Goal: Obtain resource: Download file/media

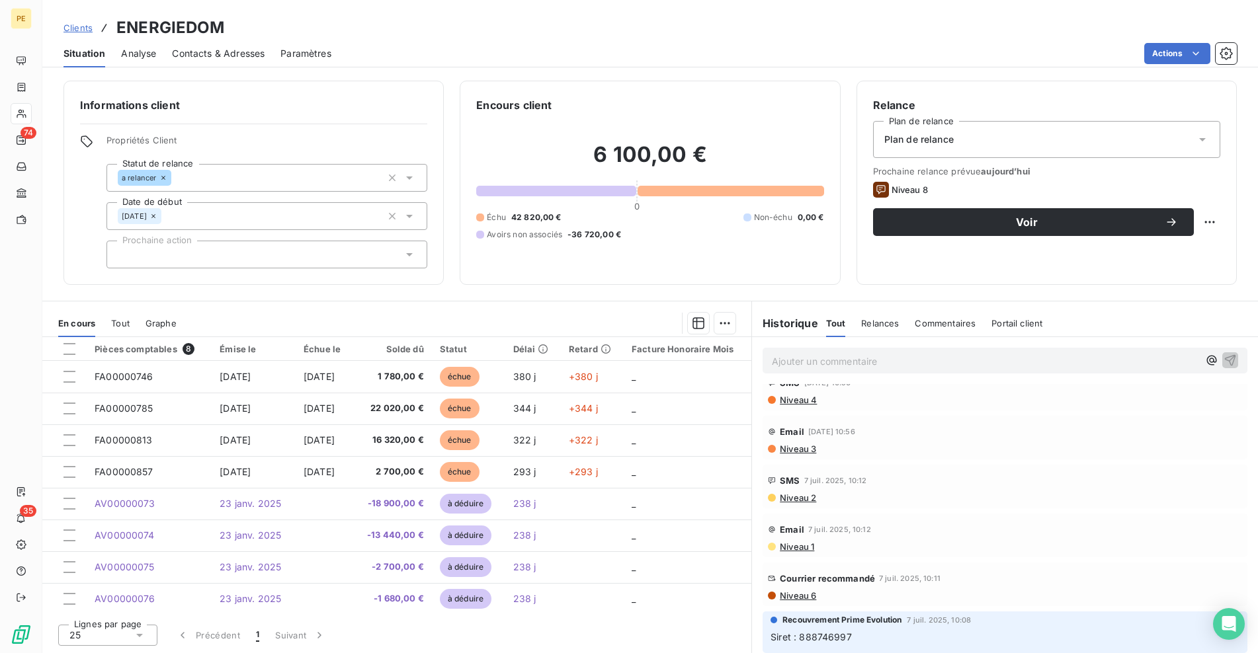
scroll to position [177, 0]
drag, startPoint x: 869, startPoint y: 638, endPoint x: 801, endPoint y: 641, distance: 68.2
click at [801, 641] on p "Siret : 888746997" at bounding box center [1004, 635] width 469 height 15
copy span "888746997"
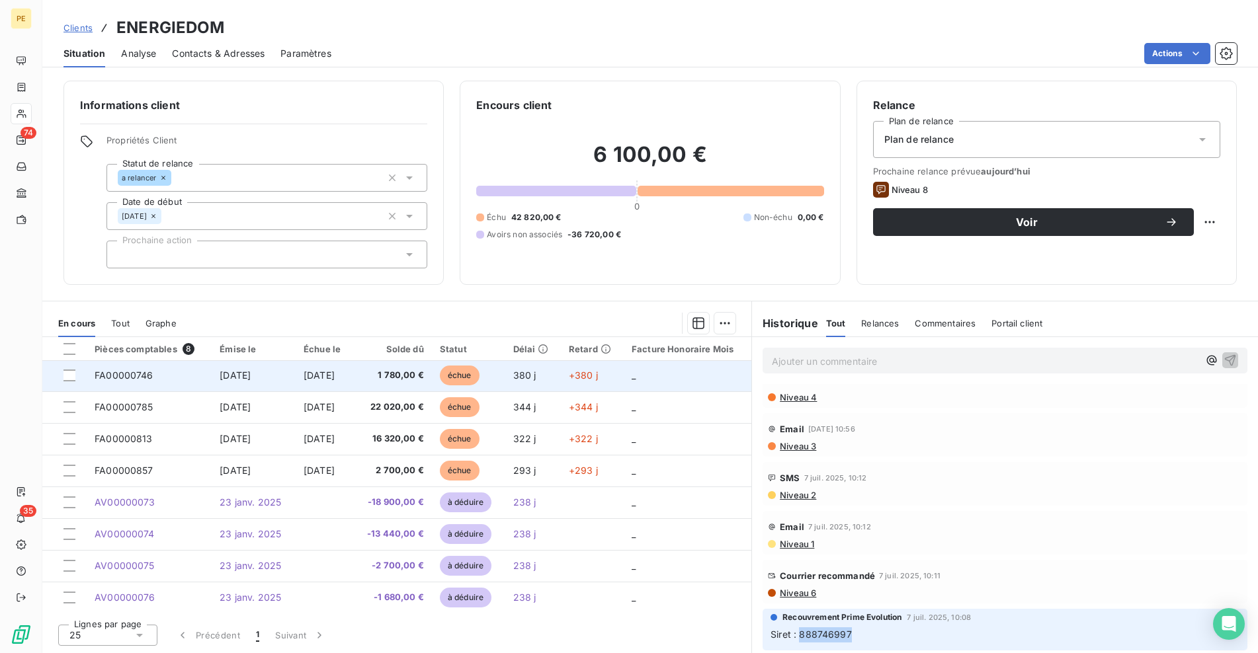
scroll to position [2, 0]
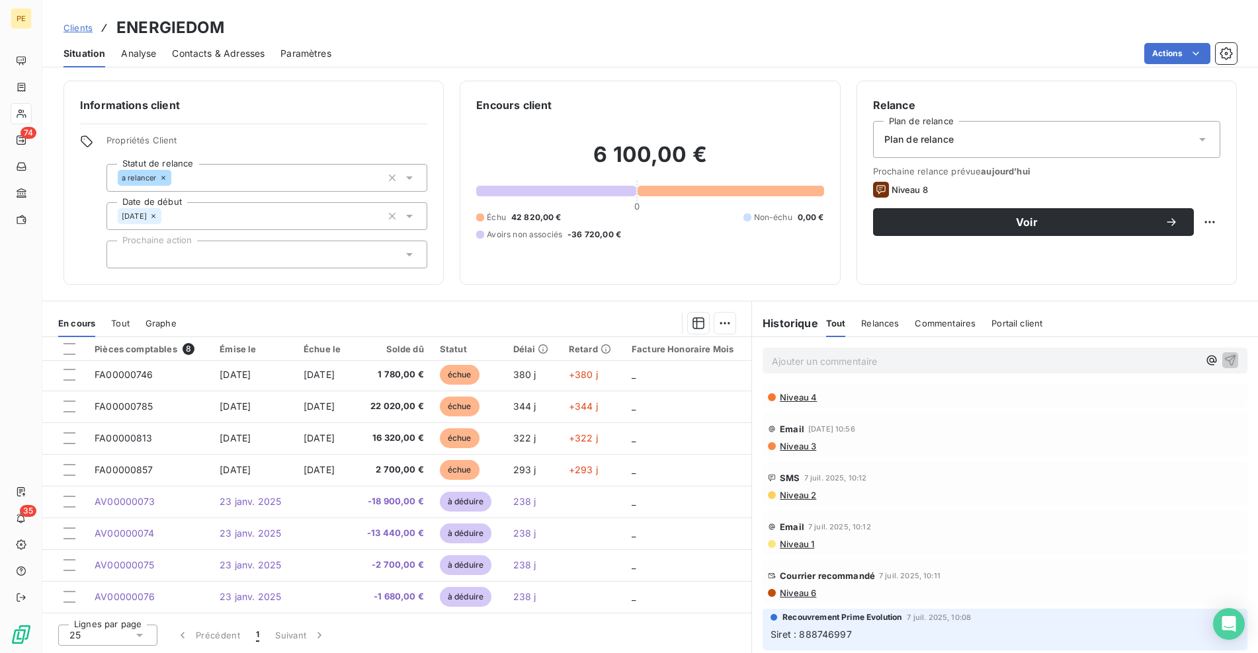
click at [622, 319] on div at bounding box center [463, 323] width 543 height 21
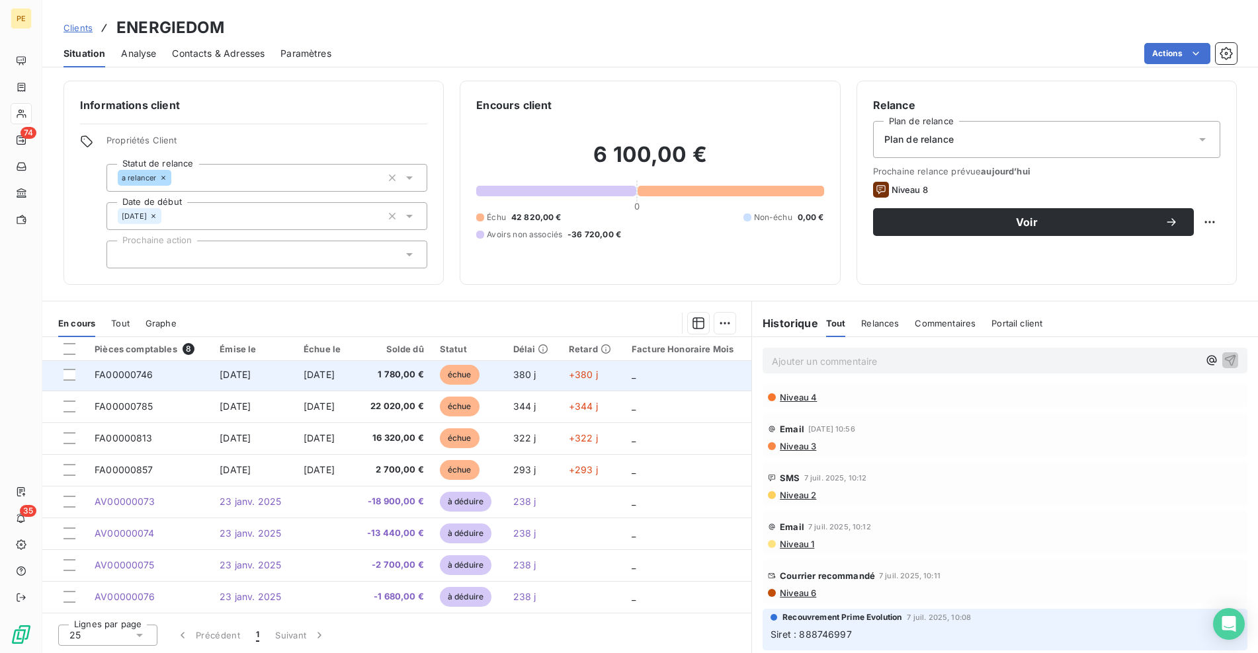
click at [251, 378] on span "[DATE]" at bounding box center [235, 374] width 31 height 11
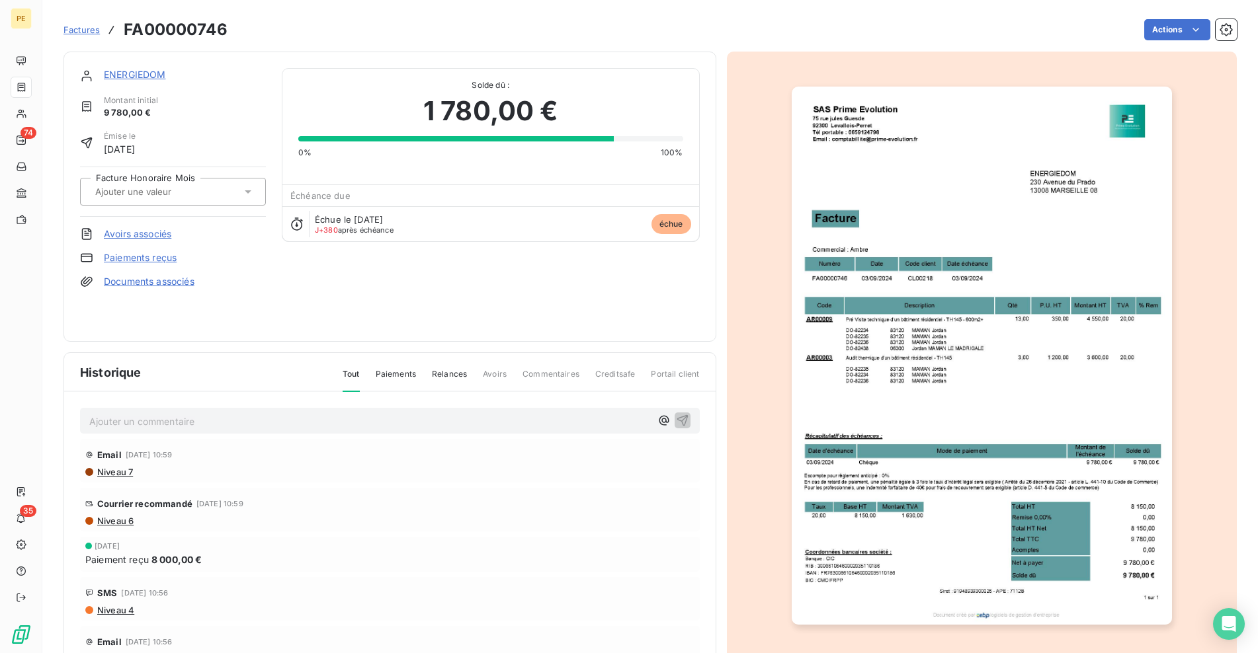
click at [993, 285] on img "button" at bounding box center [982, 356] width 380 height 538
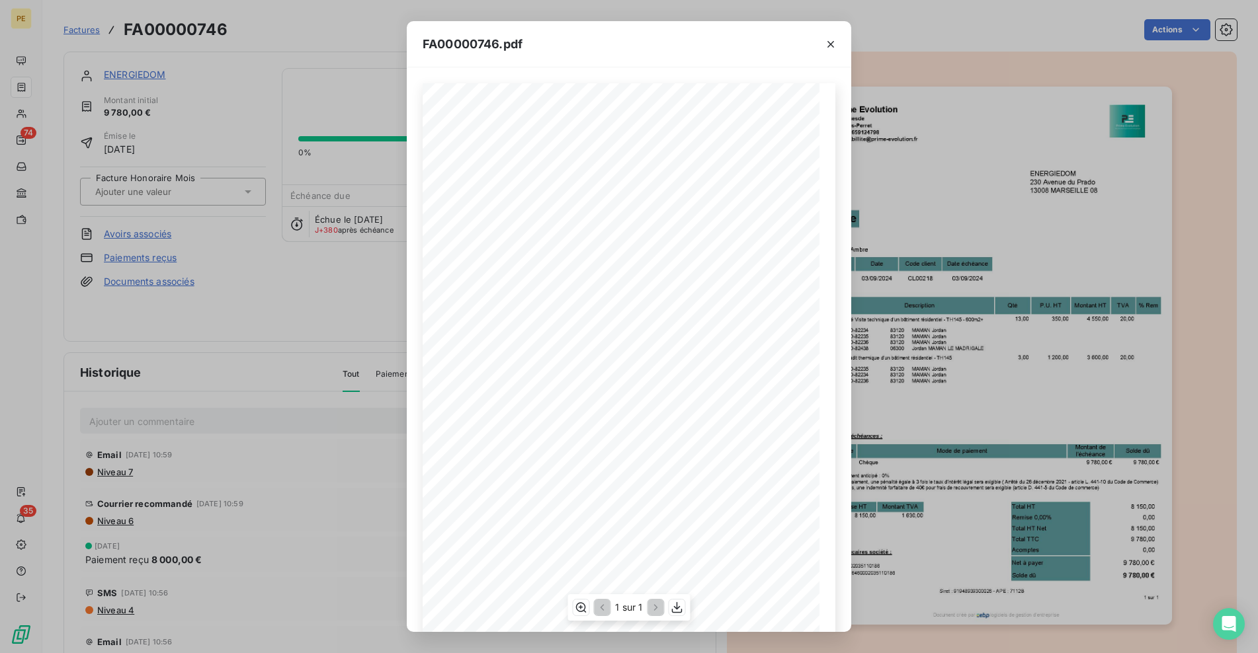
scroll to position [154, 0]
drag, startPoint x: 302, startPoint y: 326, endPoint x: 261, endPoint y: 214, distance: 119.3
click at [303, 326] on div "FA00000746.pdf 0,00 € Siret : 91948939300026 - APE : 7112B 1 sur 1 ENERGIEDOM […" at bounding box center [629, 326] width 1258 height 653
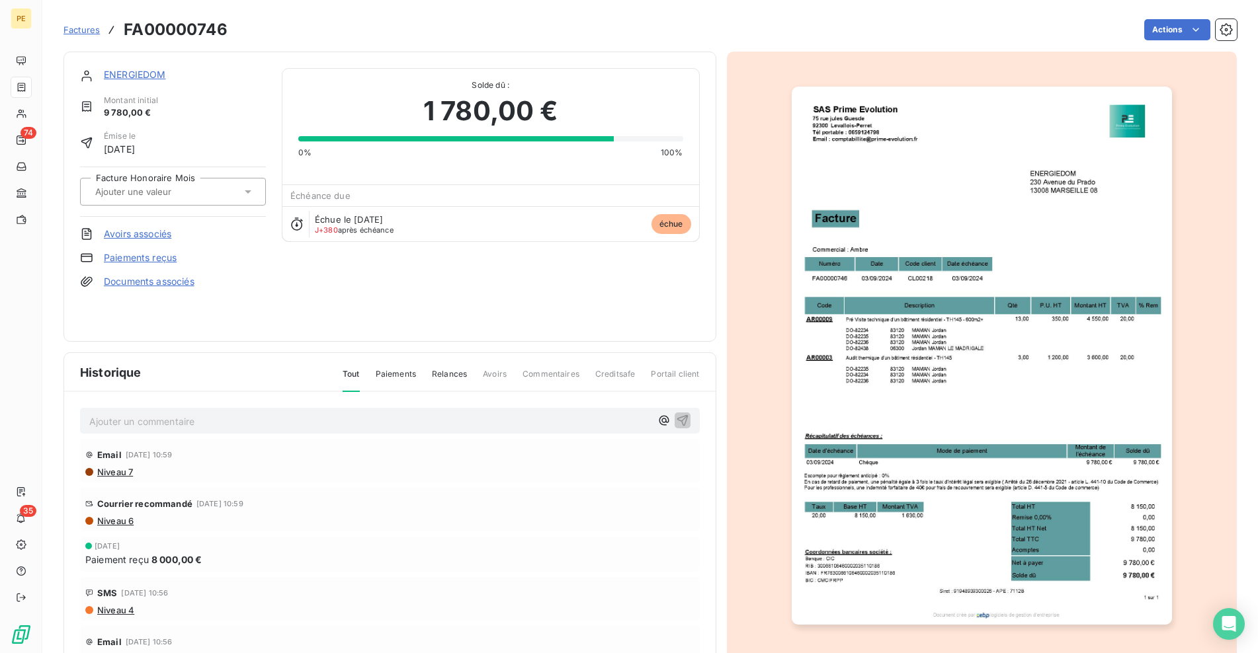
click at [129, 74] on link "ENERGIEDOM" at bounding box center [135, 74] width 62 height 11
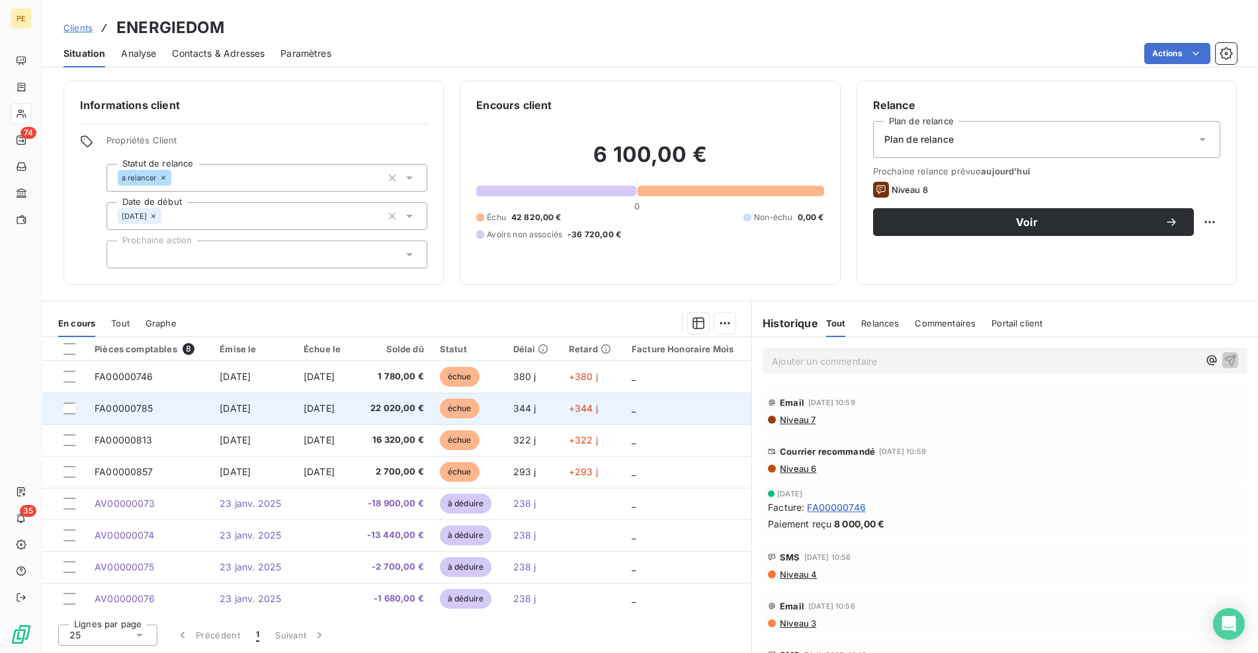
click at [353, 411] on td "[DATE]" at bounding box center [325, 409] width 58 height 32
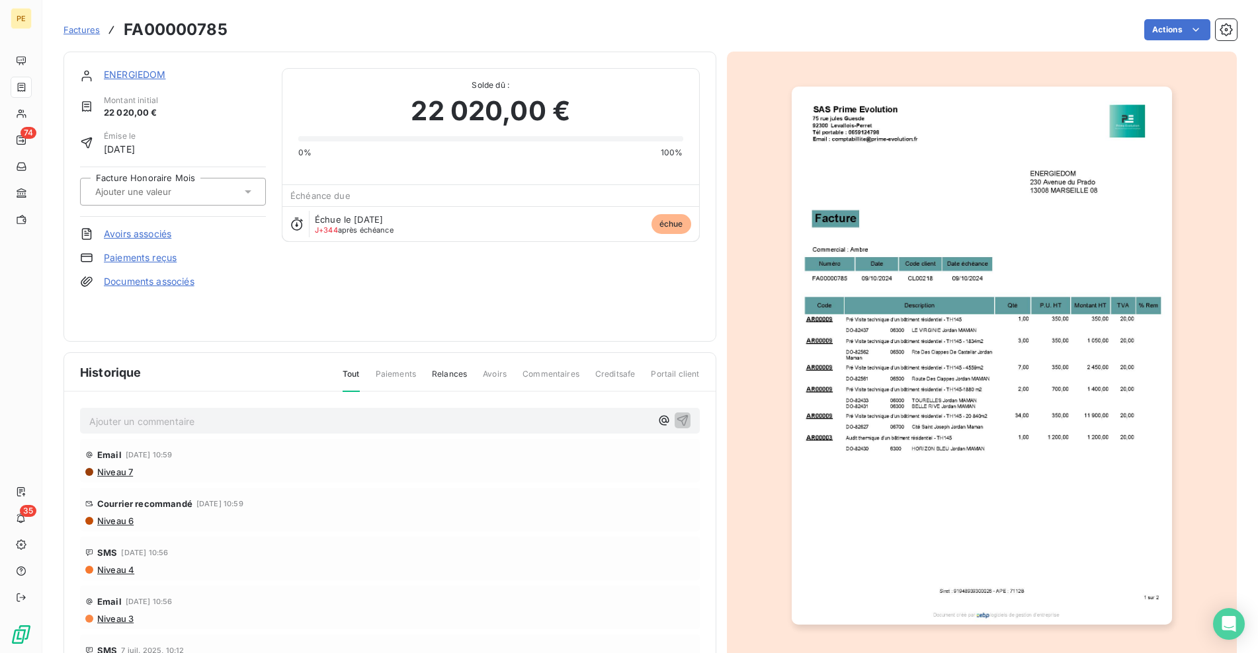
click at [850, 290] on img "button" at bounding box center [982, 356] width 380 height 538
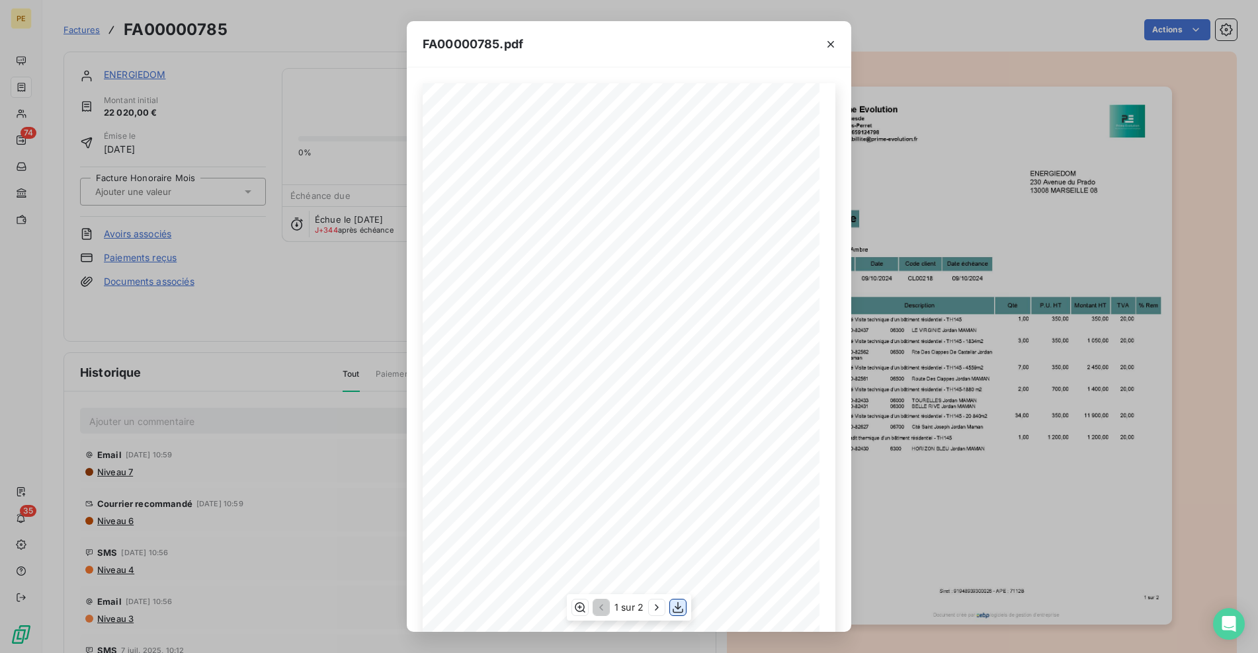
click at [676, 610] on icon "button" at bounding box center [677, 607] width 13 height 13
click at [361, 149] on div "FA00000785.pdf 0,00 € Siret : 91948939300026 - APE : 7112B 1 sur 2 ENERGIEDOM […" at bounding box center [629, 326] width 1258 height 653
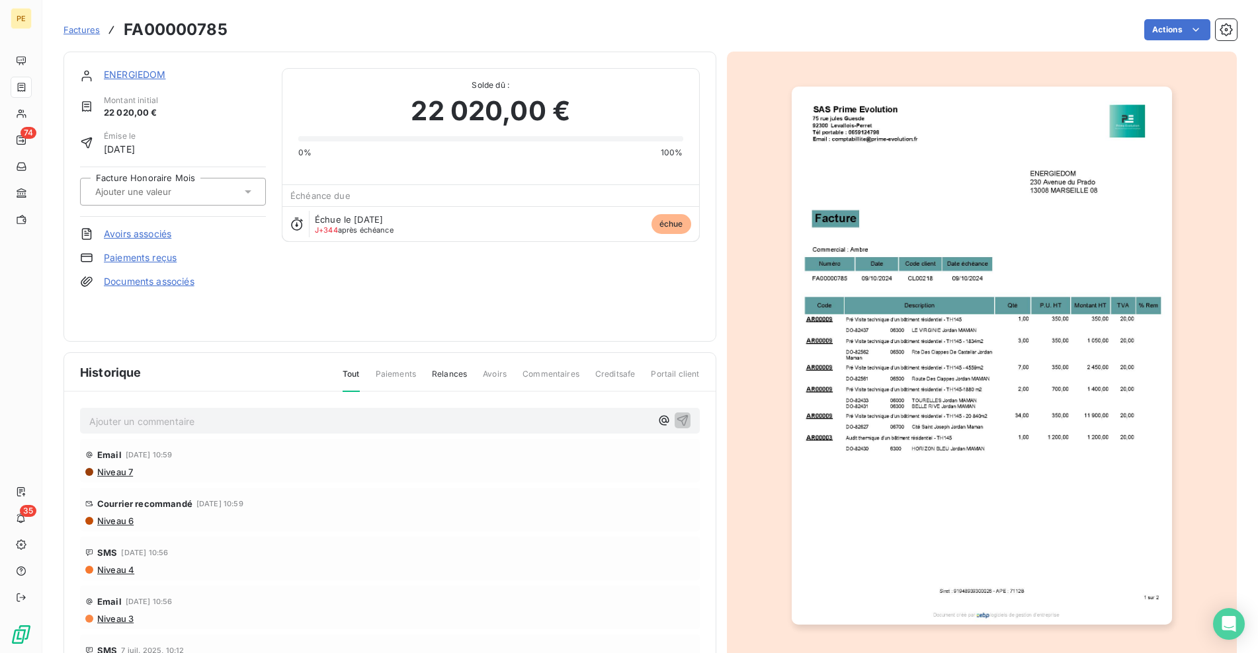
click at [127, 75] on link "ENERGIEDOM" at bounding box center [135, 74] width 62 height 11
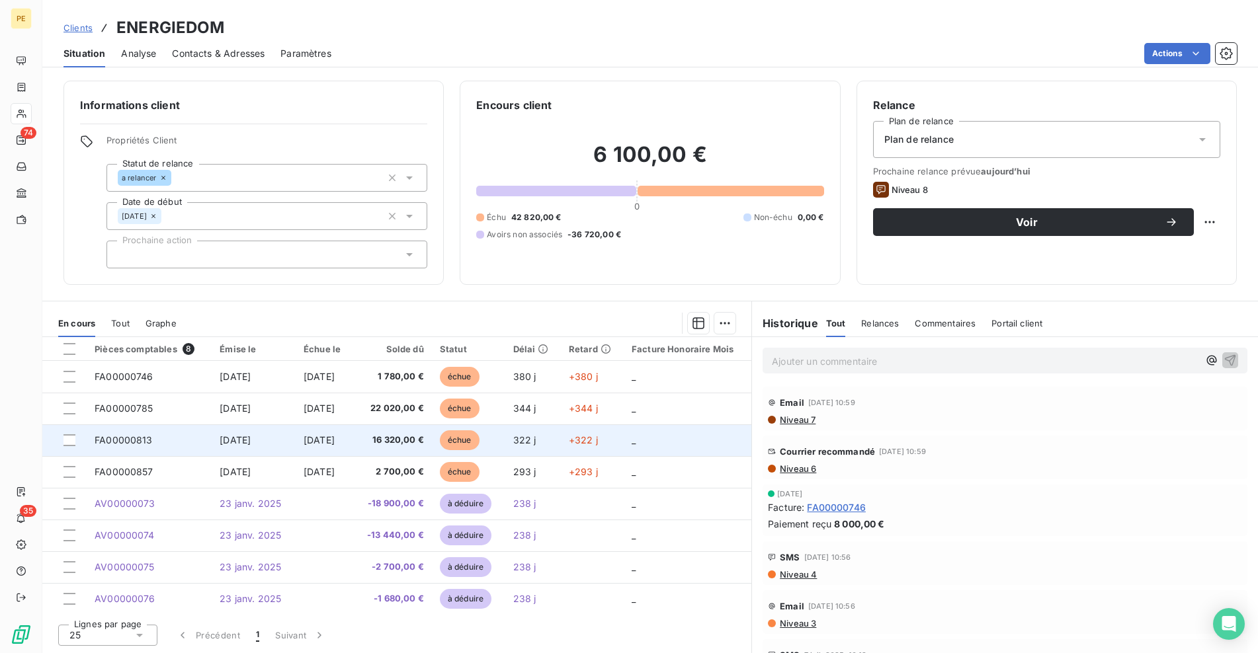
click at [318, 440] on span "[DATE]" at bounding box center [319, 439] width 31 height 11
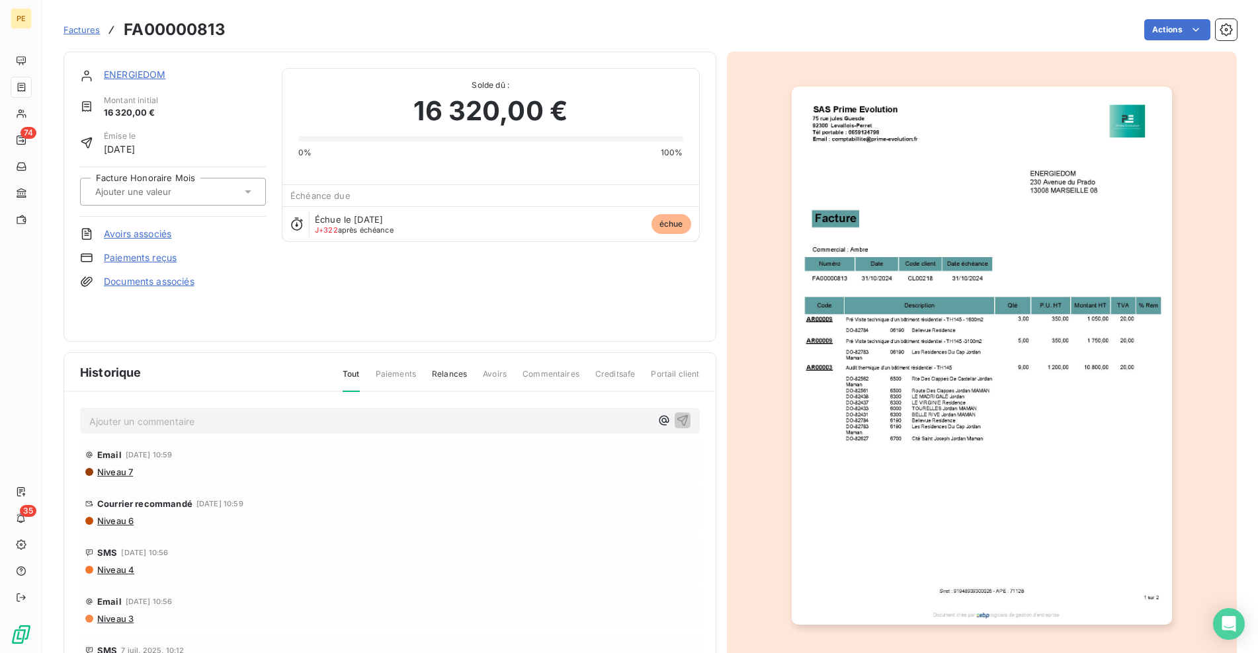
click at [924, 272] on img "button" at bounding box center [982, 356] width 380 height 538
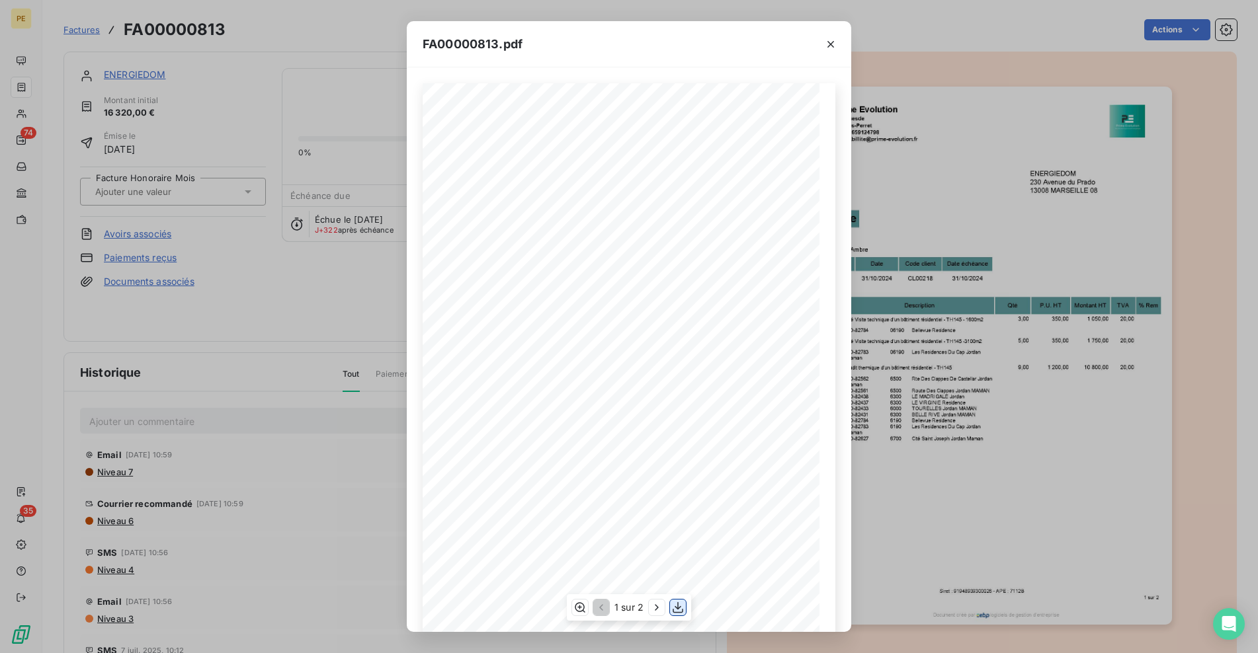
click at [679, 610] on icon "button" at bounding box center [677, 607] width 13 height 13
click at [234, 148] on div "FA00000813.pdf 0,00 € Siret : 91948939300026 - APE : 7112B 1 sur 2 ENERGIEDOM […" at bounding box center [629, 326] width 1258 height 653
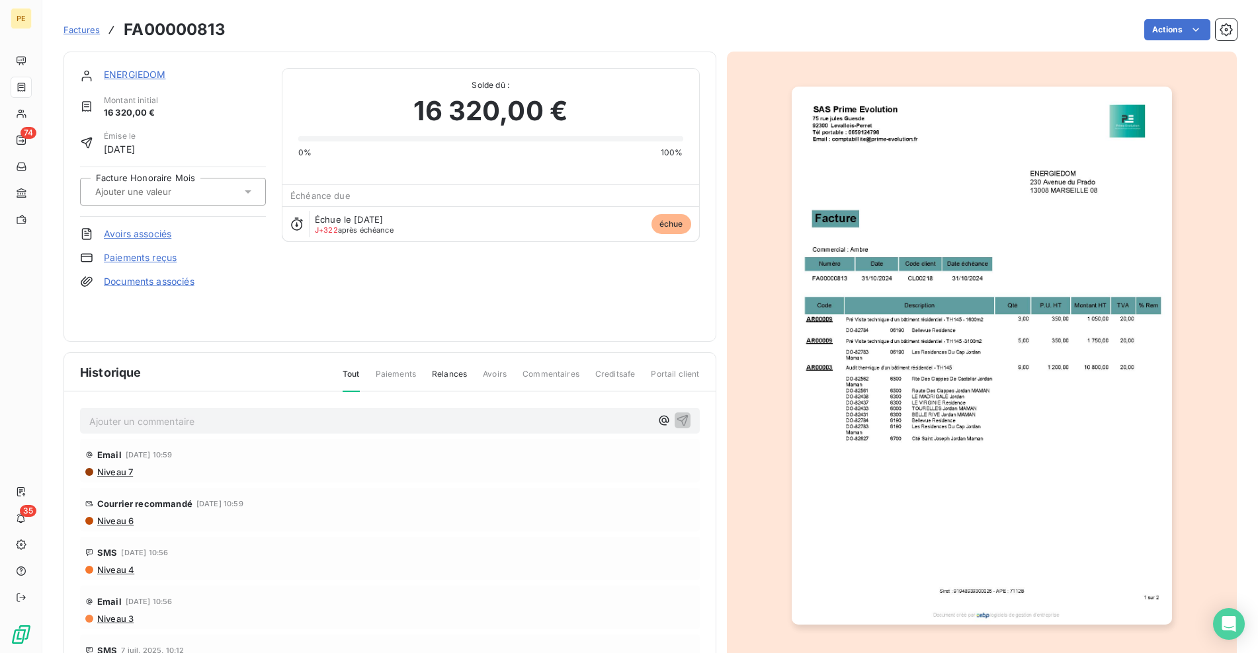
click at [120, 73] on link "ENERGIEDOM" at bounding box center [135, 74] width 62 height 11
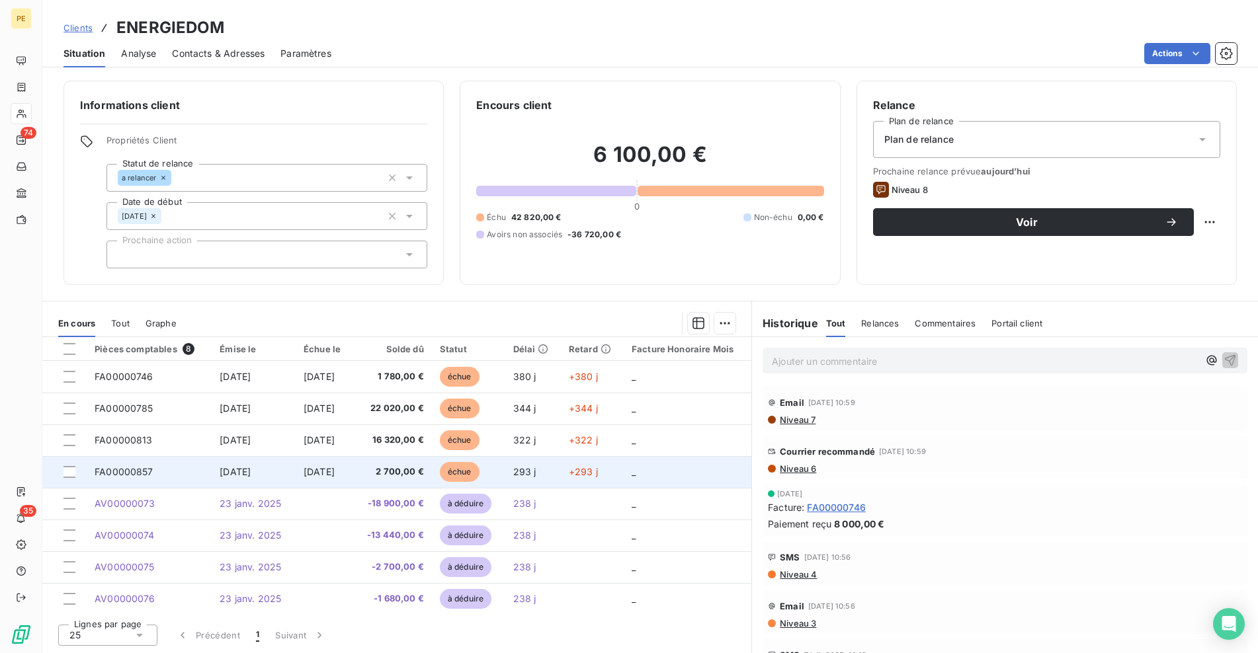
click at [149, 475] on span "FA00000857" at bounding box center [124, 471] width 59 height 11
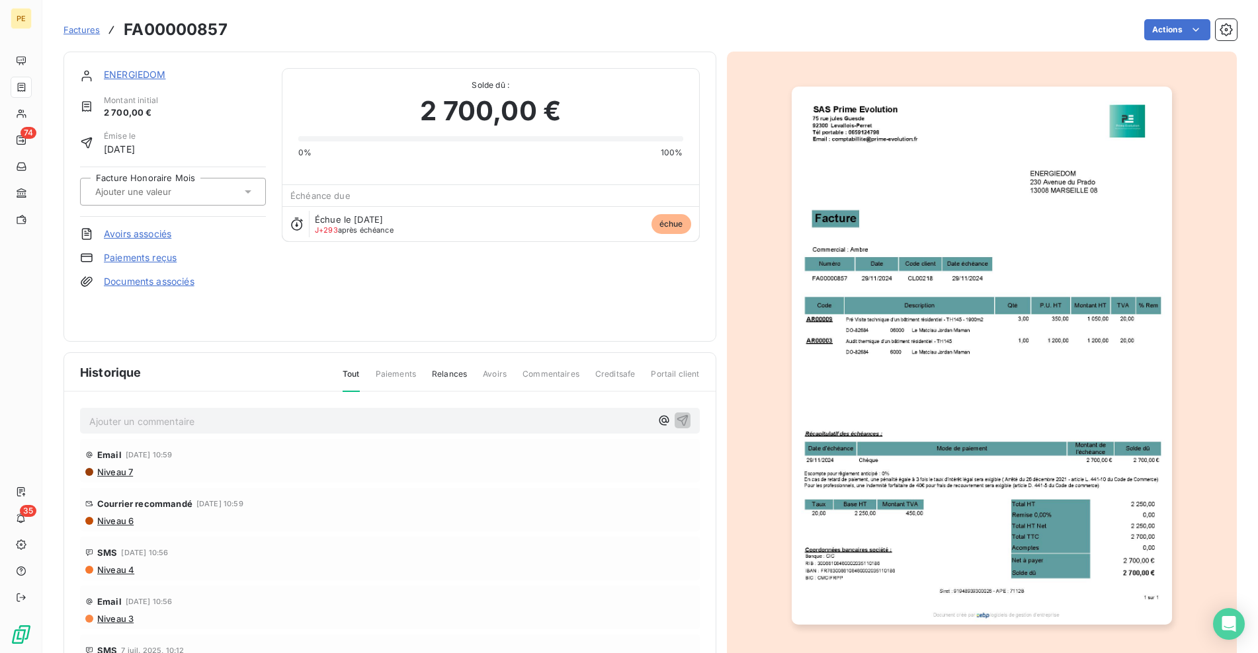
click at [871, 268] on img "button" at bounding box center [982, 356] width 380 height 538
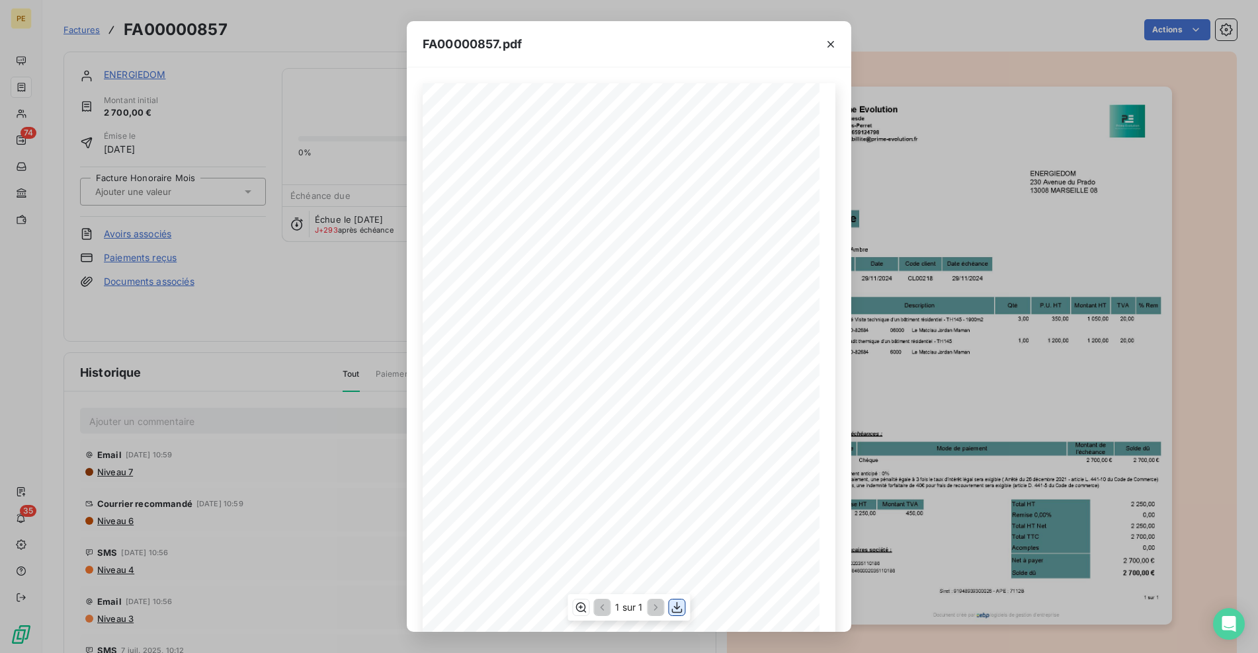
click at [680, 614] on icon "button" at bounding box center [677, 607] width 13 height 13
click at [370, 320] on div "FA00000857.pdf 0,00 € Siret : 91948939300026 - APE : 7112B 1 sur 1 ENERGIEDOM […" at bounding box center [629, 326] width 1258 height 653
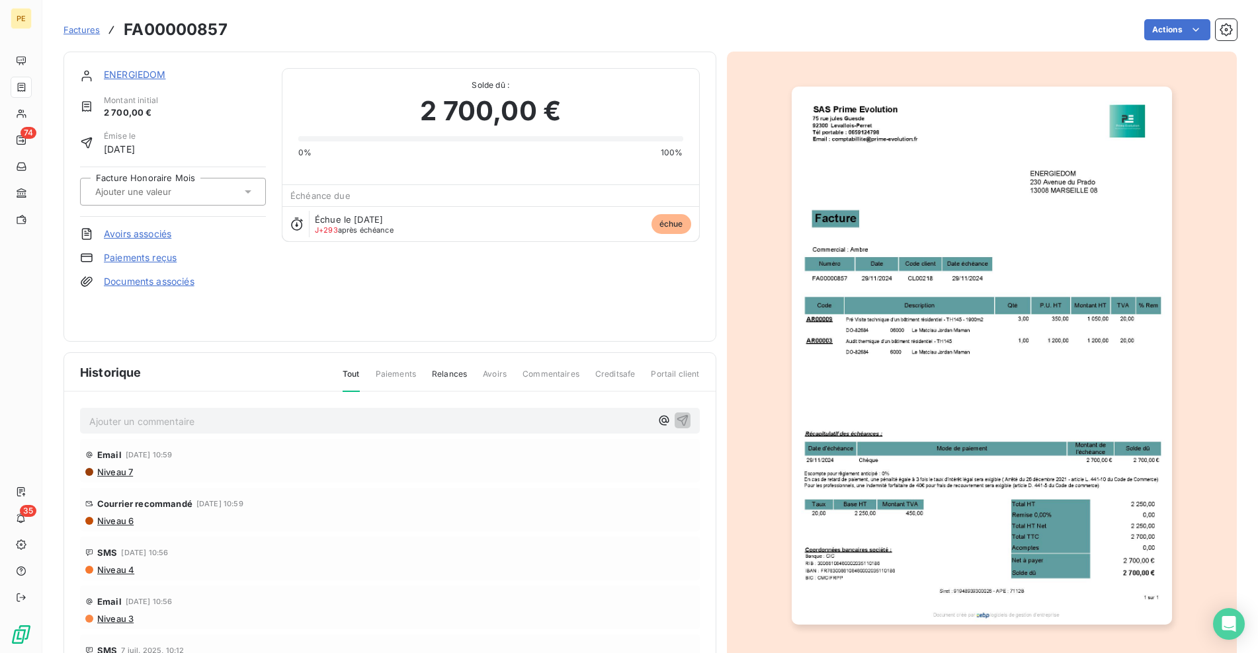
click at [145, 72] on link "ENERGIEDOM" at bounding box center [135, 74] width 62 height 11
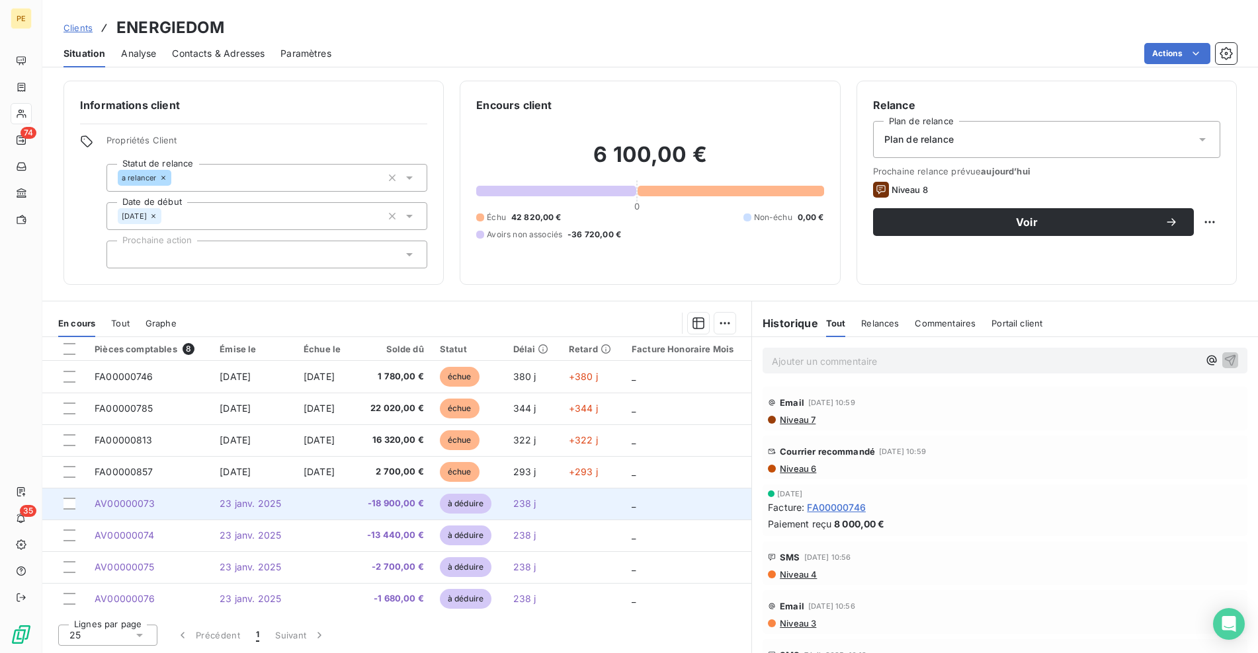
click at [237, 499] on span "23 janv. 2025" at bounding box center [251, 503] width 62 height 11
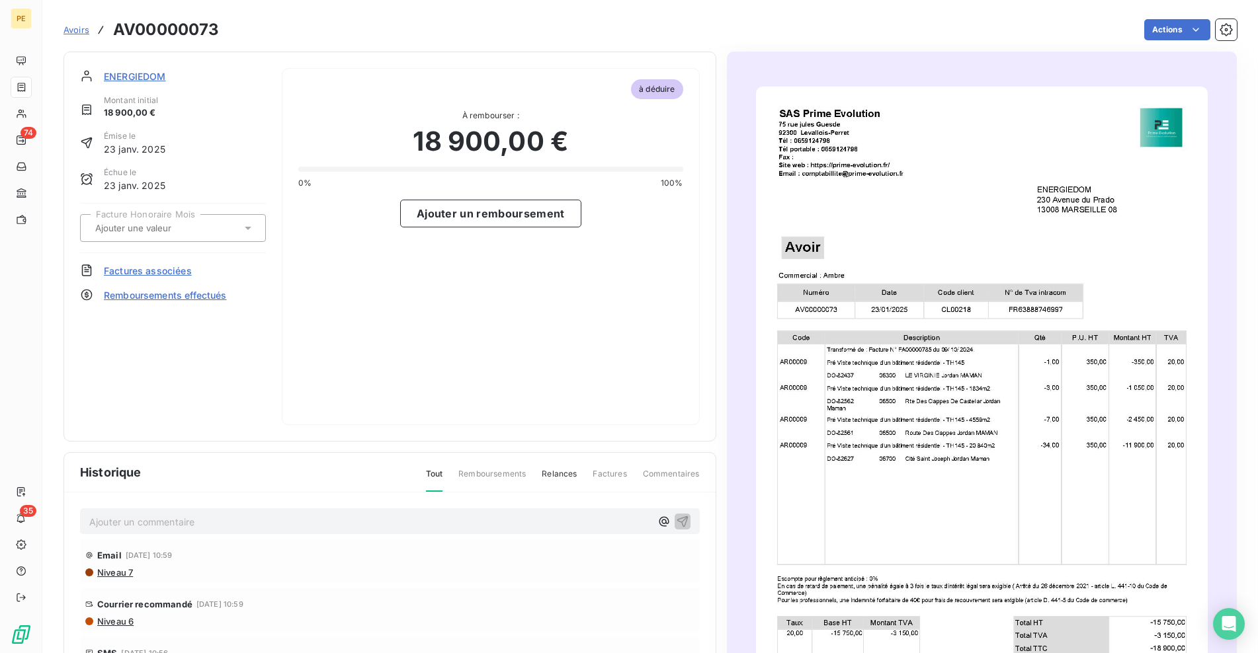
click at [985, 264] on img "button" at bounding box center [982, 406] width 452 height 638
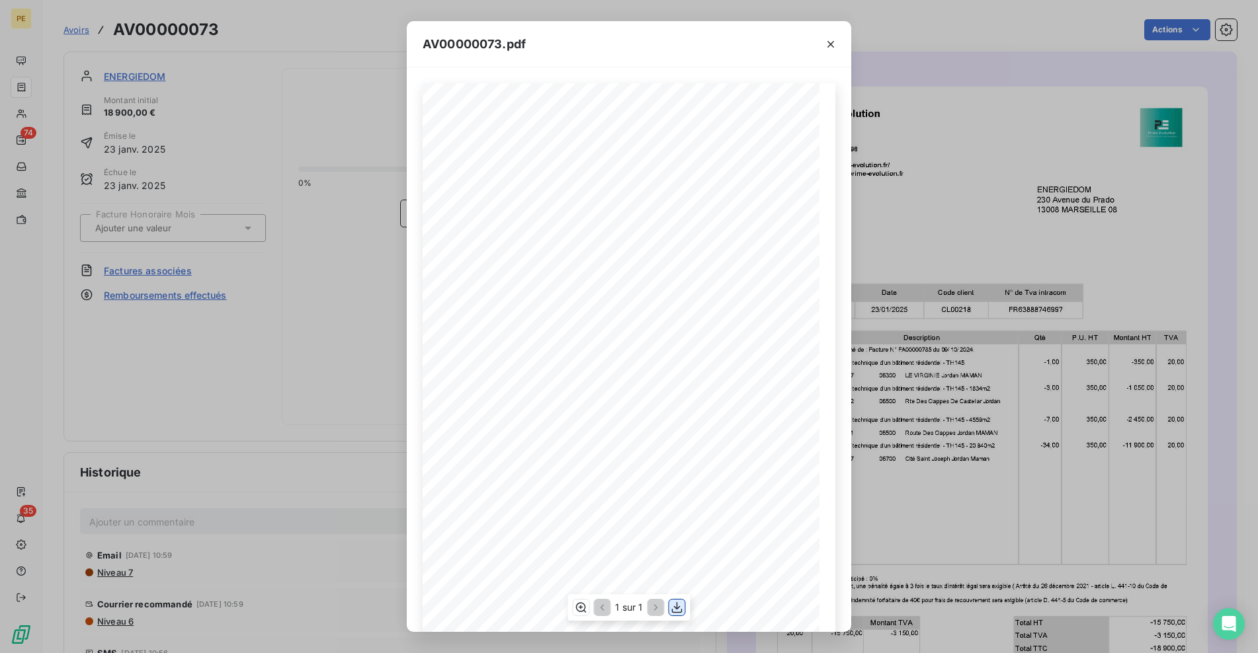
click at [678, 608] on icon "button" at bounding box center [677, 607] width 11 height 11
click at [344, 229] on div "AV00000073.pdf Siret : 91948939300026 - APE : 7112B 1 sur 1 ENERGIEDOM [STREET_…" at bounding box center [629, 326] width 1258 height 653
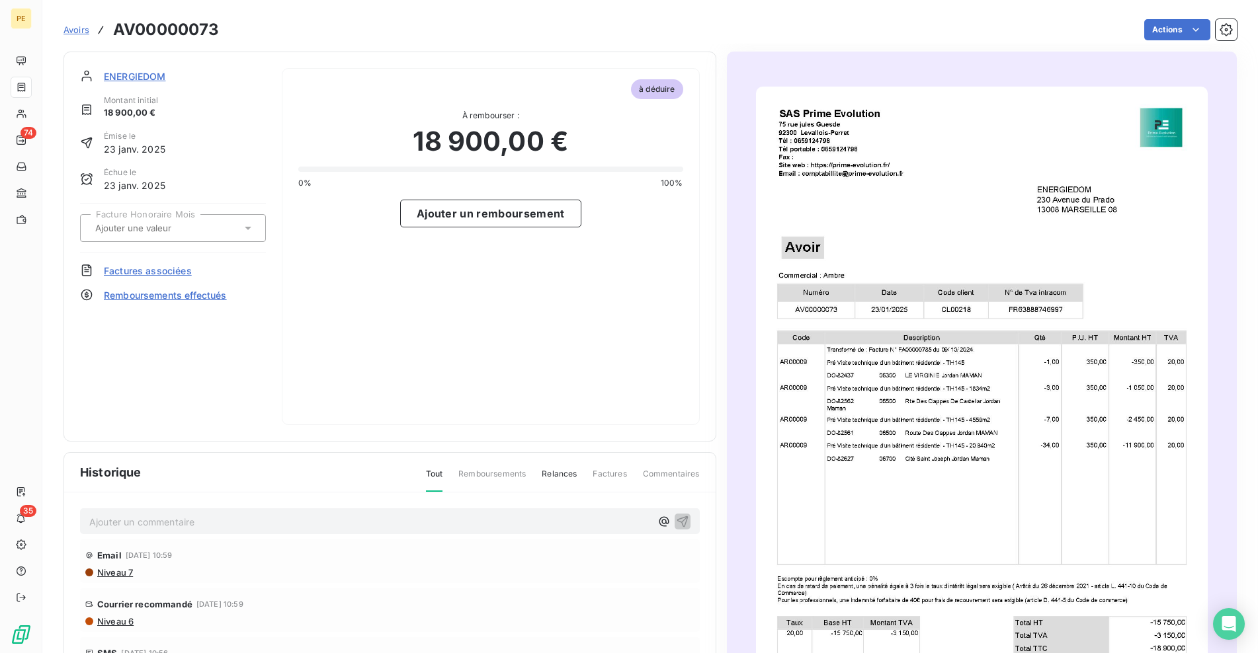
click at [153, 79] on span "ENERGIEDOM" at bounding box center [135, 76] width 62 height 14
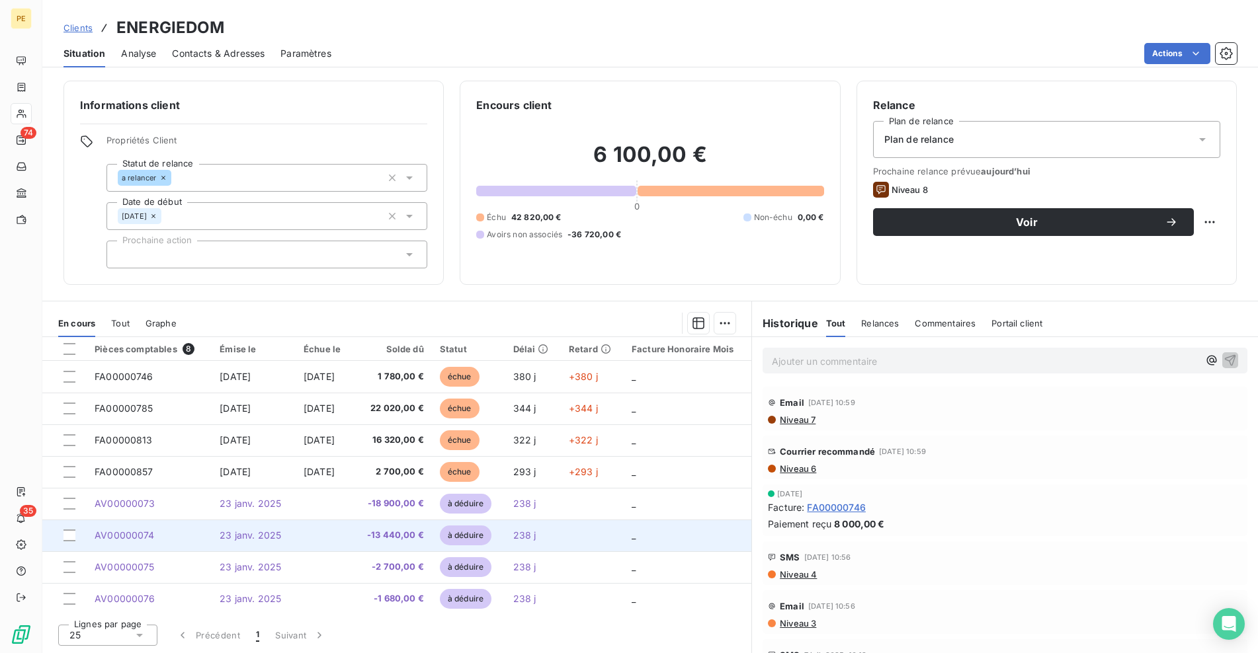
click at [242, 533] on span "23 janv. 2025" at bounding box center [251, 535] width 62 height 11
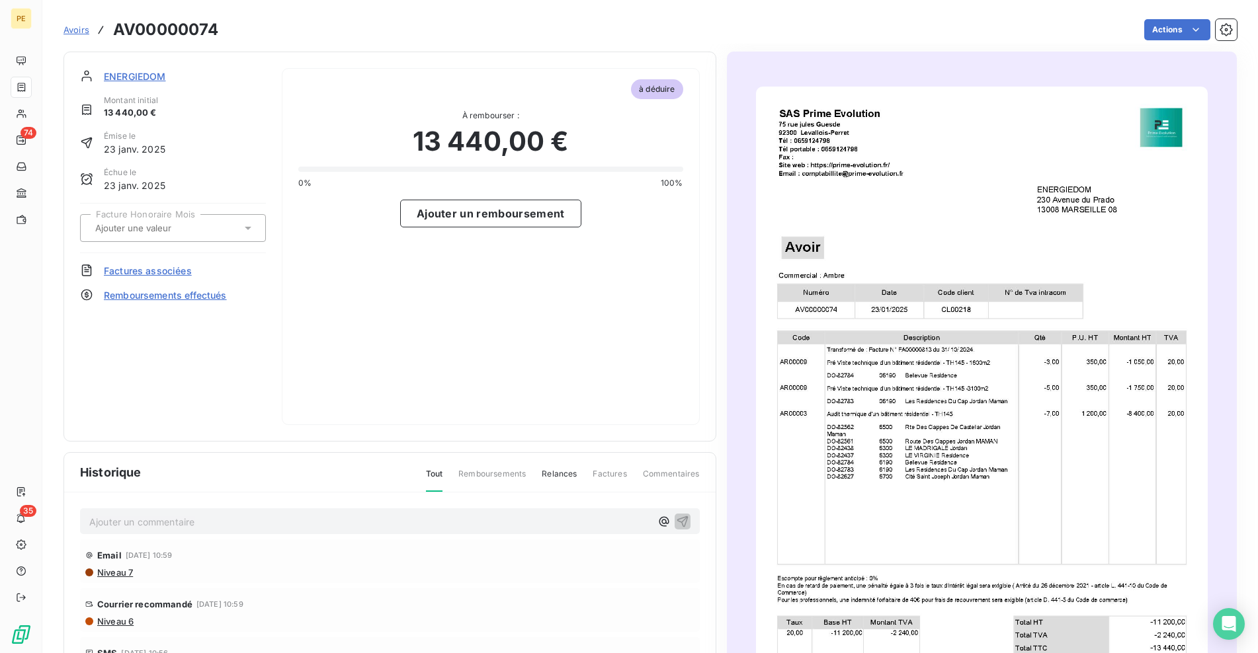
click at [815, 311] on img "button" at bounding box center [982, 406] width 452 height 638
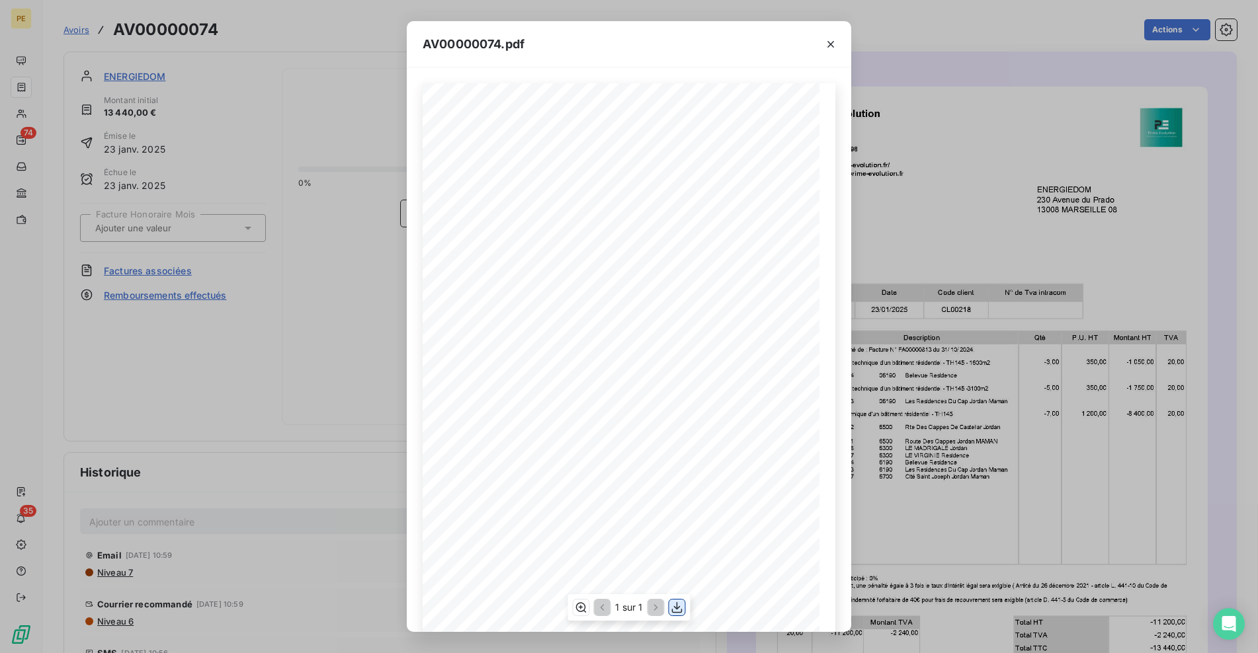
click at [679, 607] on icon "button" at bounding box center [677, 607] width 11 height 11
drag, startPoint x: 350, startPoint y: 243, endPoint x: 335, endPoint y: 220, distance: 27.1
click at [349, 243] on div "AV00000074.pdf Siret : 91948939300026 - APE : 7112B 1 sur 1 ENERGIEDOM [STREET_…" at bounding box center [629, 326] width 1258 height 653
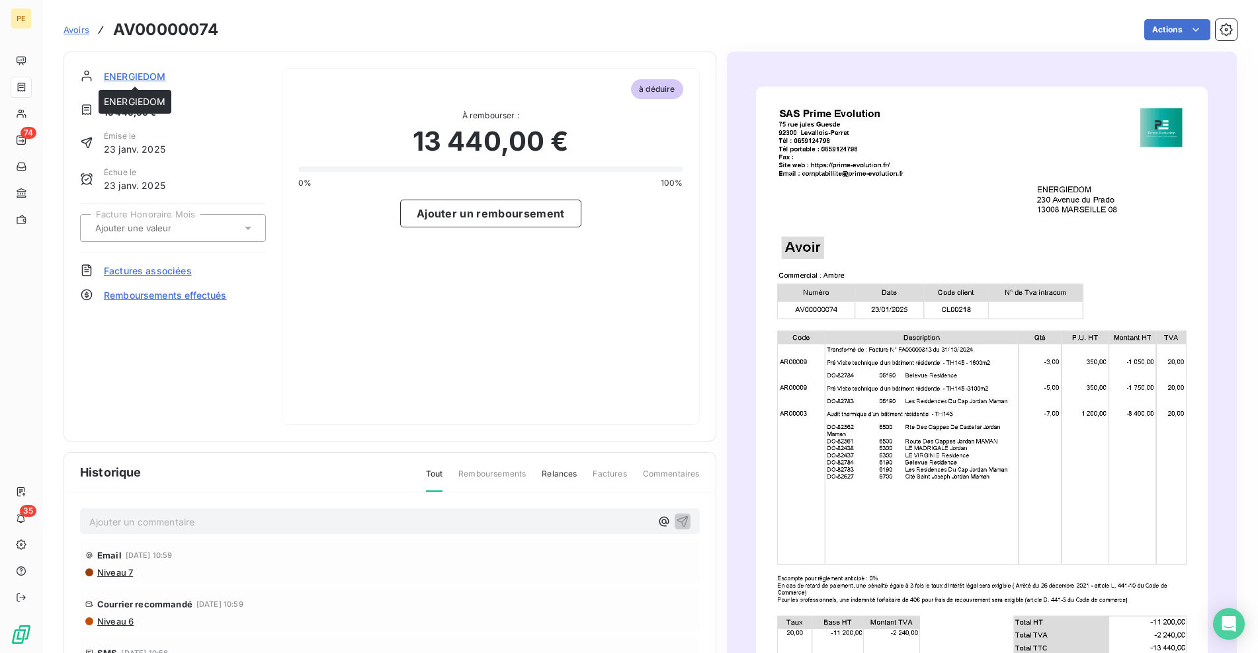
click at [147, 77] on span "ENERGIEDOM" at bounding box center [135, 76] width 62 height 14
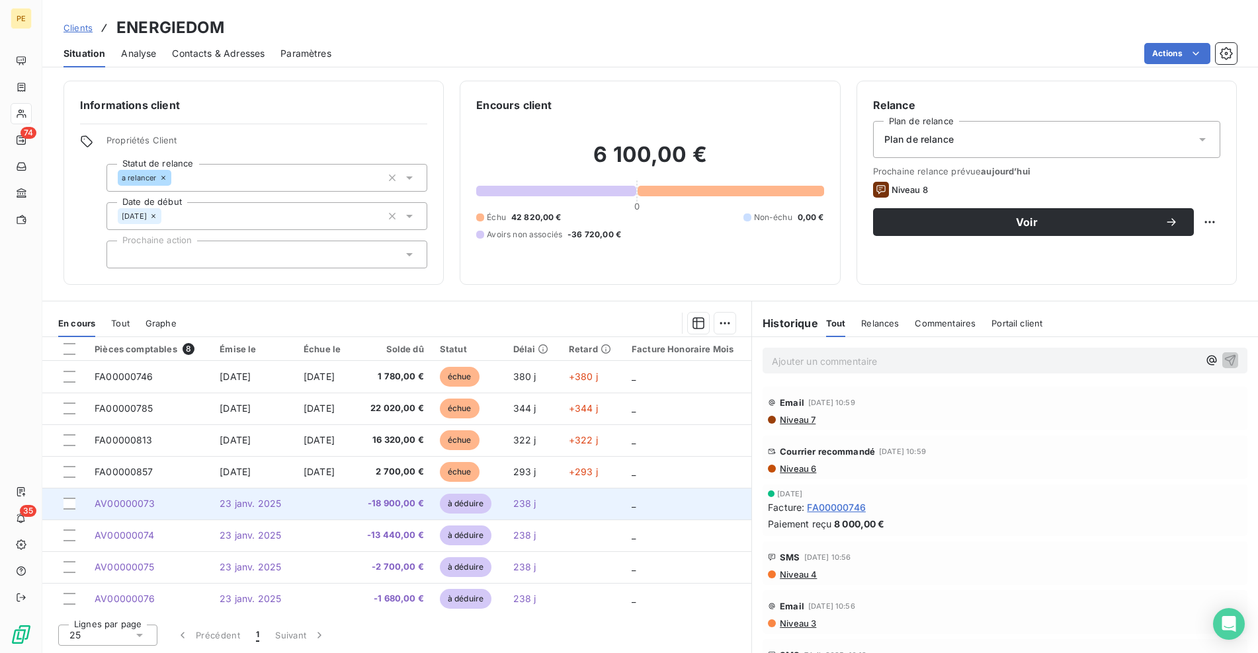
scroll to position [2, 0]
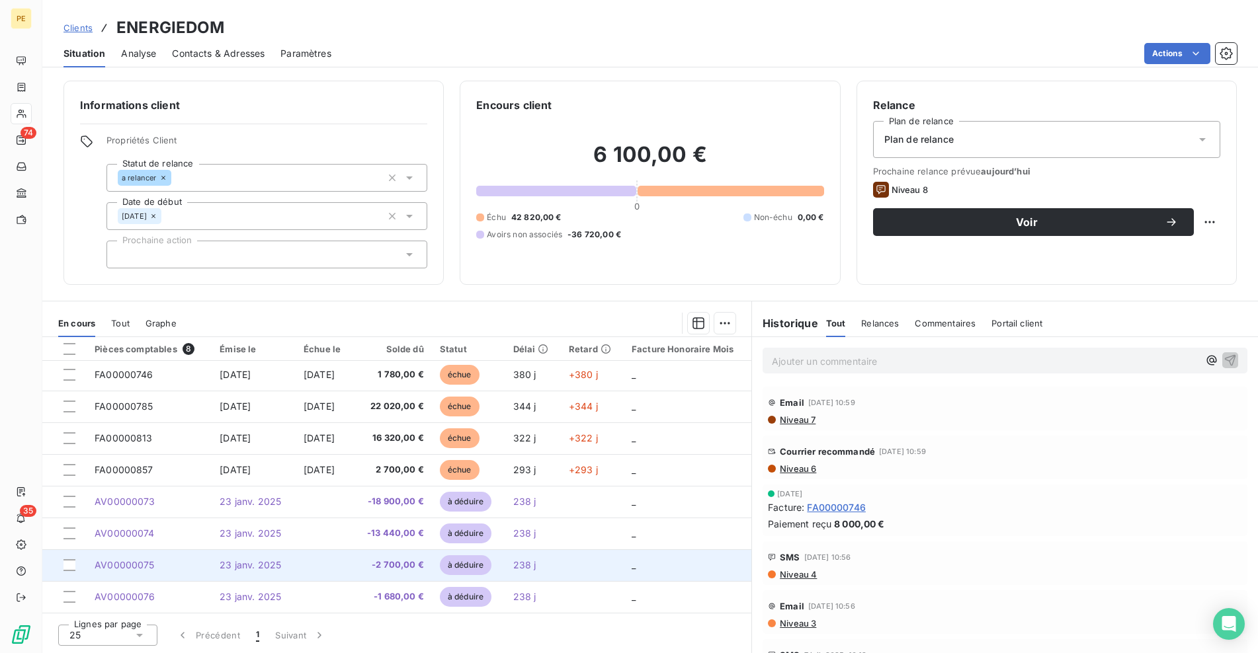
click at [304, 569] on td at bounding box center [325, 566] width 58 height 32
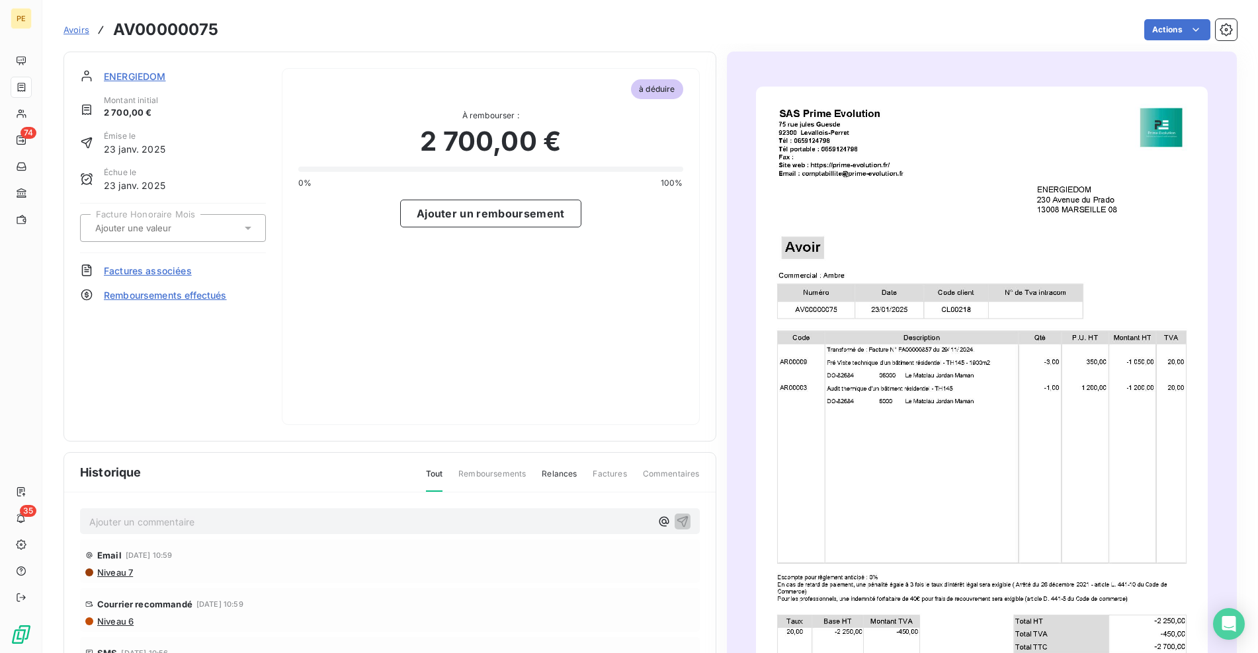
click at [1016, 210] on img "button" at bounding box center [982, 406] width 452 height 638
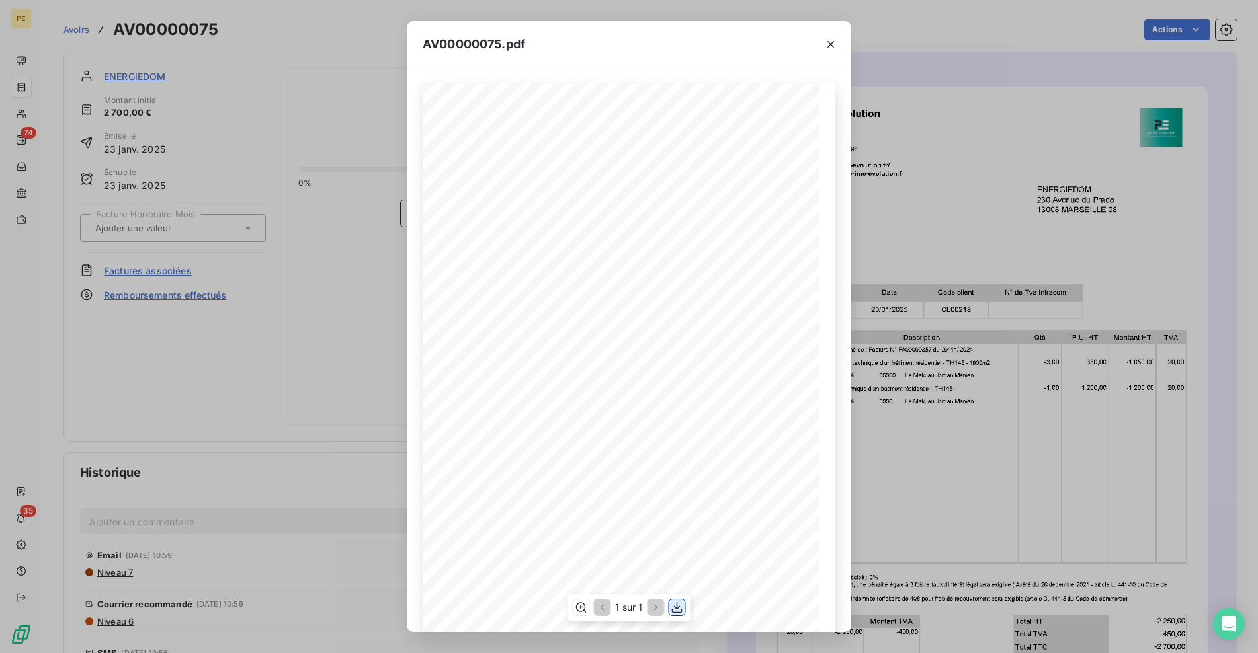
click at [679, 608] on icon "button" at bounding box center [677, 607] width 11 height 11
click at [315, 284] on div "AV00000075.pdf Siret : 91948939300026 - APE : 7112B 1 sur 1 ENERGIEDOM [STREET_…" at bounding box center [629, 326] width 1258 height 653
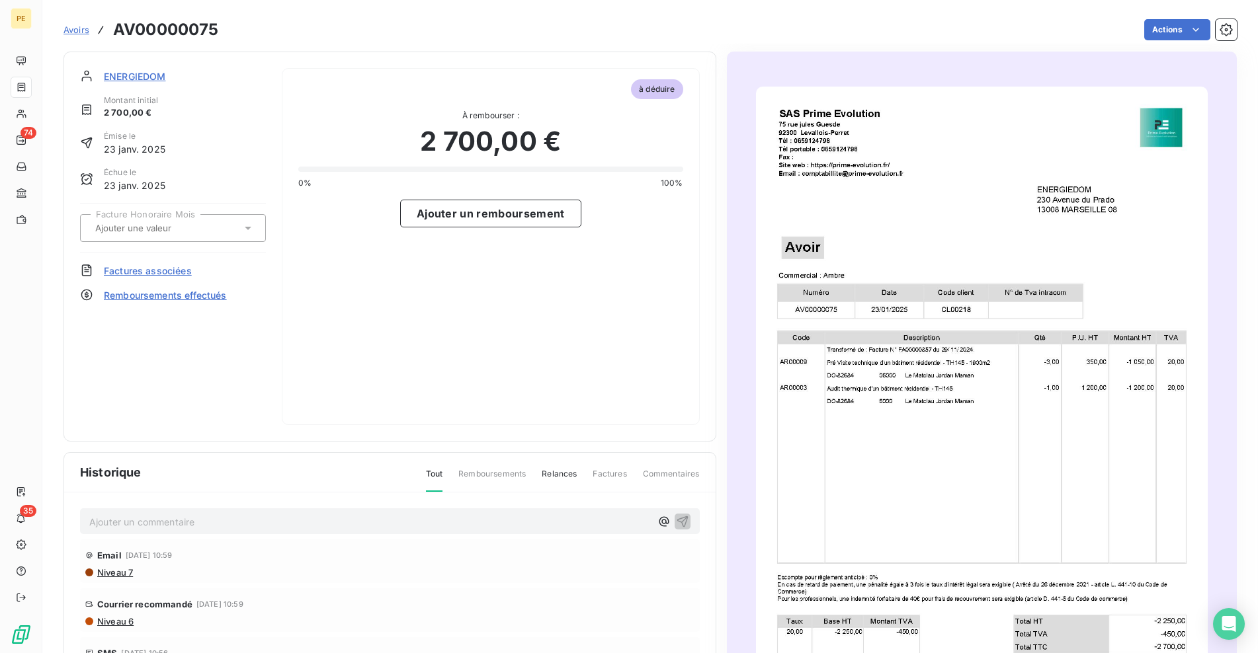
click at [153, 73] on span "ENERGIEDOM" at bounding box center [135, 76] width 62 height 14
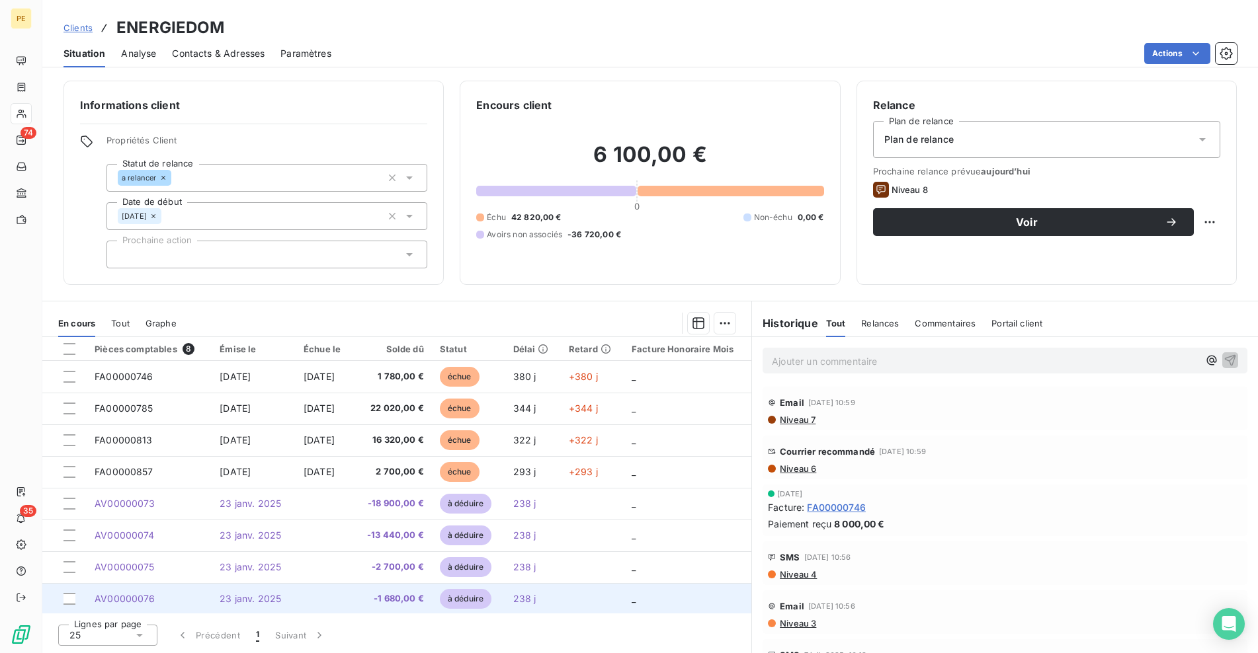
click at [201, 599] on td "AV00000076" at bounding box center [149, 599] width 125 height 32
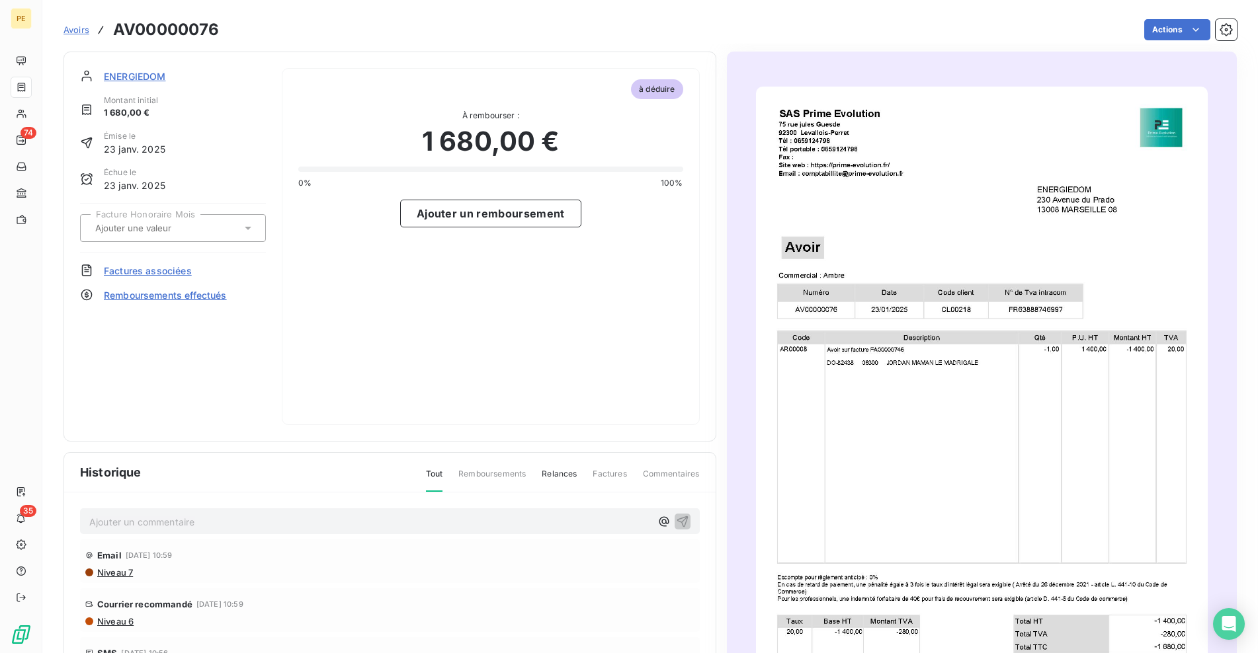
click at [940, 337] on img "button" at bounding box center [982, 406] width 452 height 638
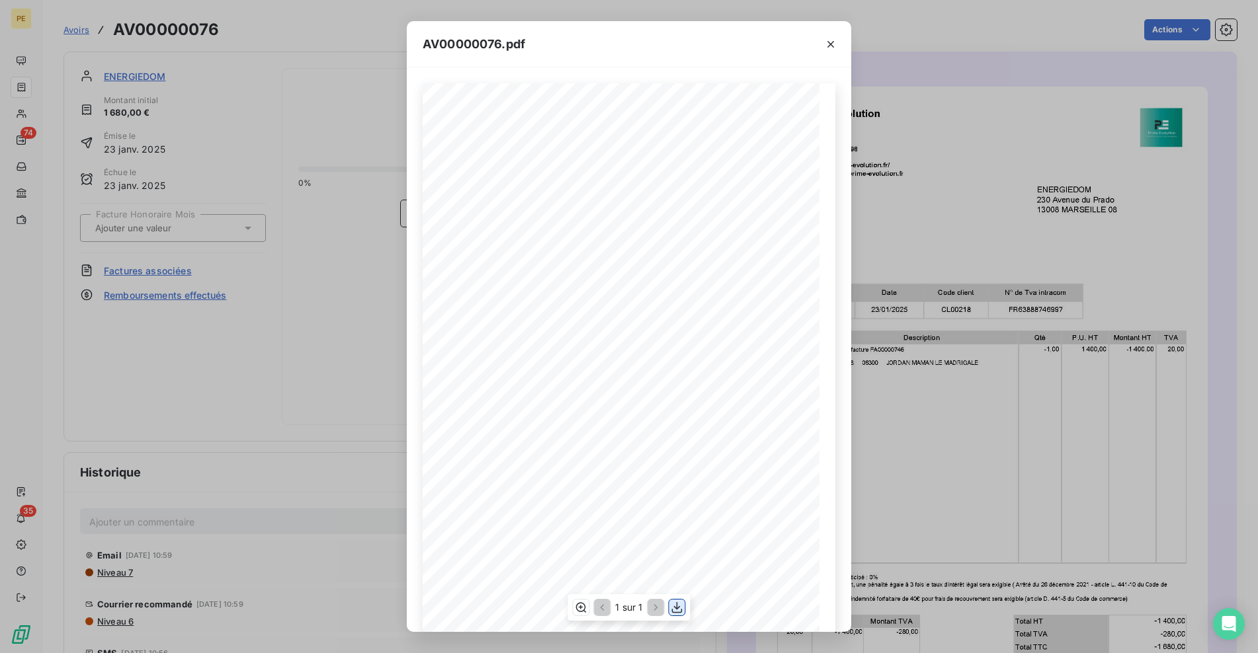
click at [675, 611] on icon "button" at bounding box center [677, 607] width 13 height 13
click at [285, 146] on div "AV00000076.pdf Siret : 91948939300026 - APE : 7112B 1 sur 1 ENERGIEDOM [STREET_…" at bounding box center [629, 326] width 1258 height 653
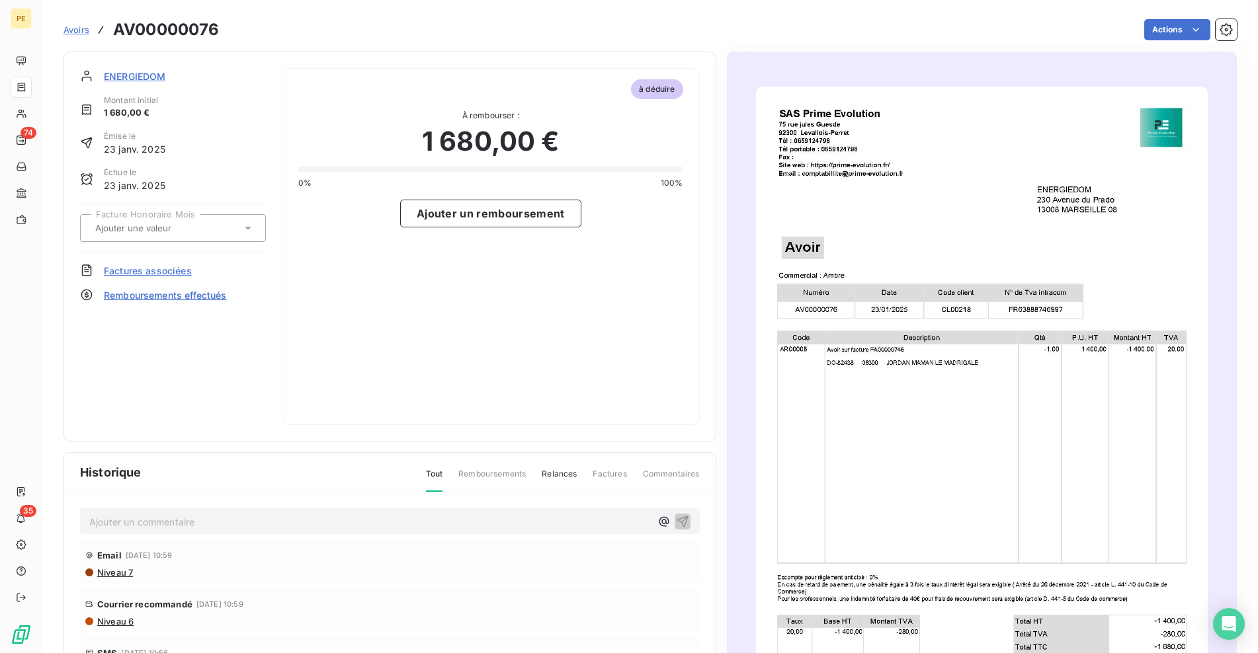
click at [146, 80] on span "ENERGIEDOM" at bounding box center [135, 76] width 62 height 14
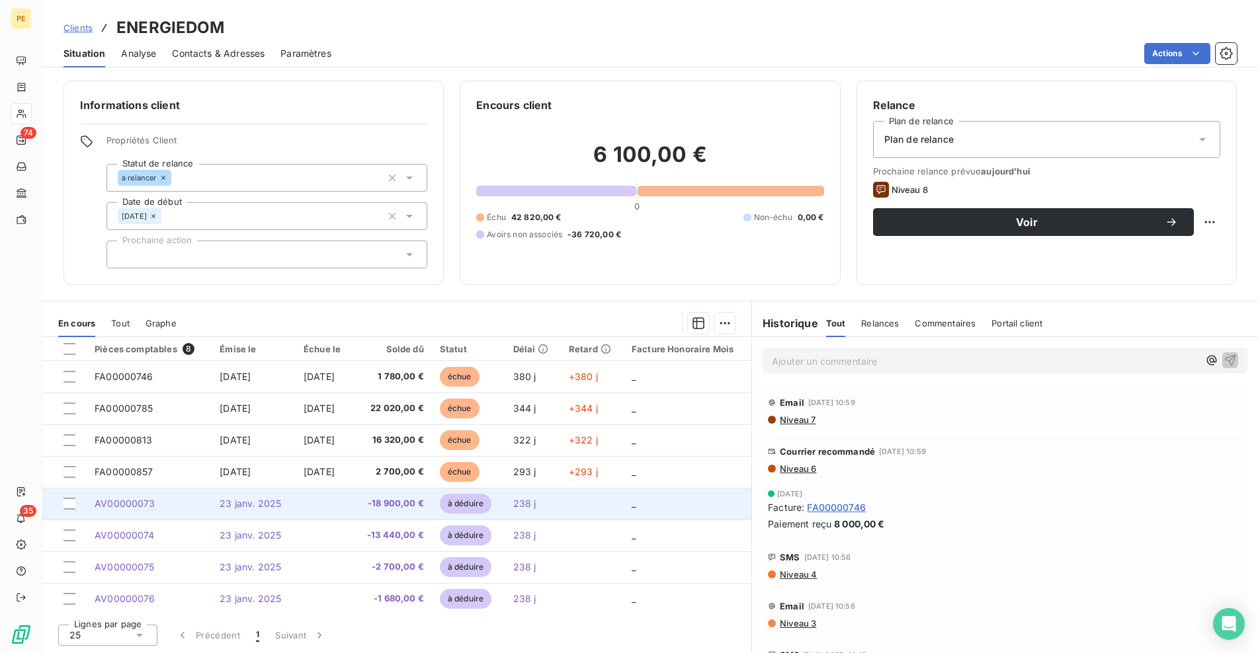
click at [346, 506] on td at bounding box center [325, 504] width 58 height 32
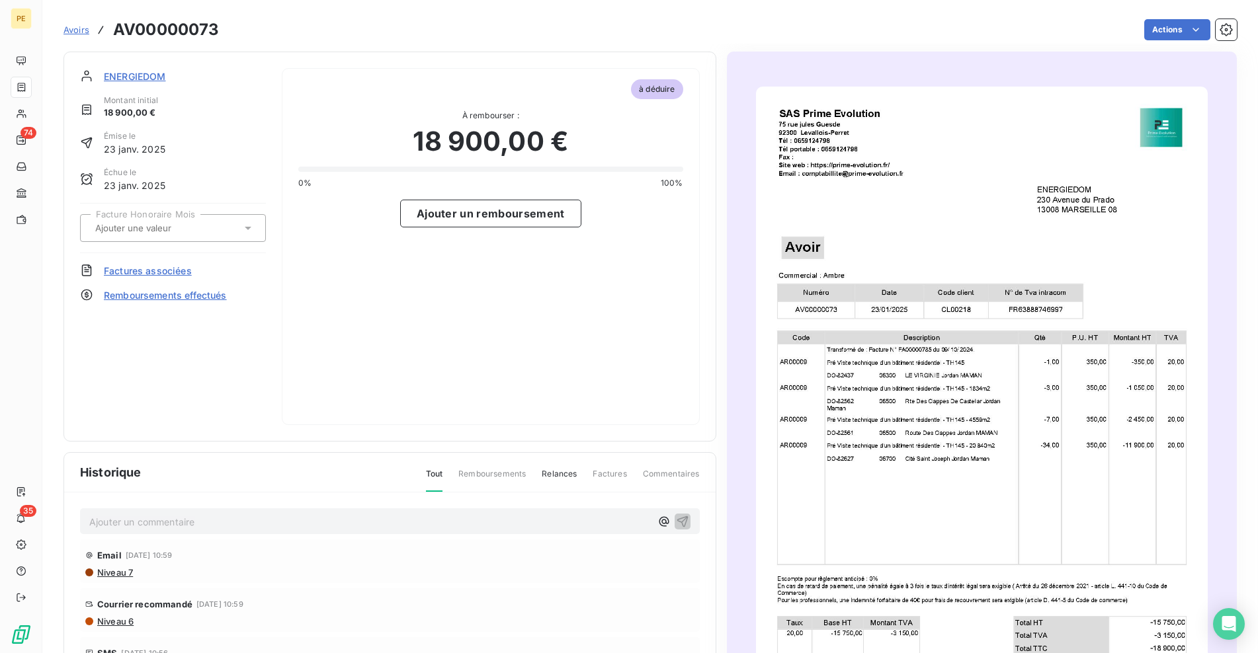
click at [940, 383] on img "button" at bounding box center [982, 406] width 452 height 638
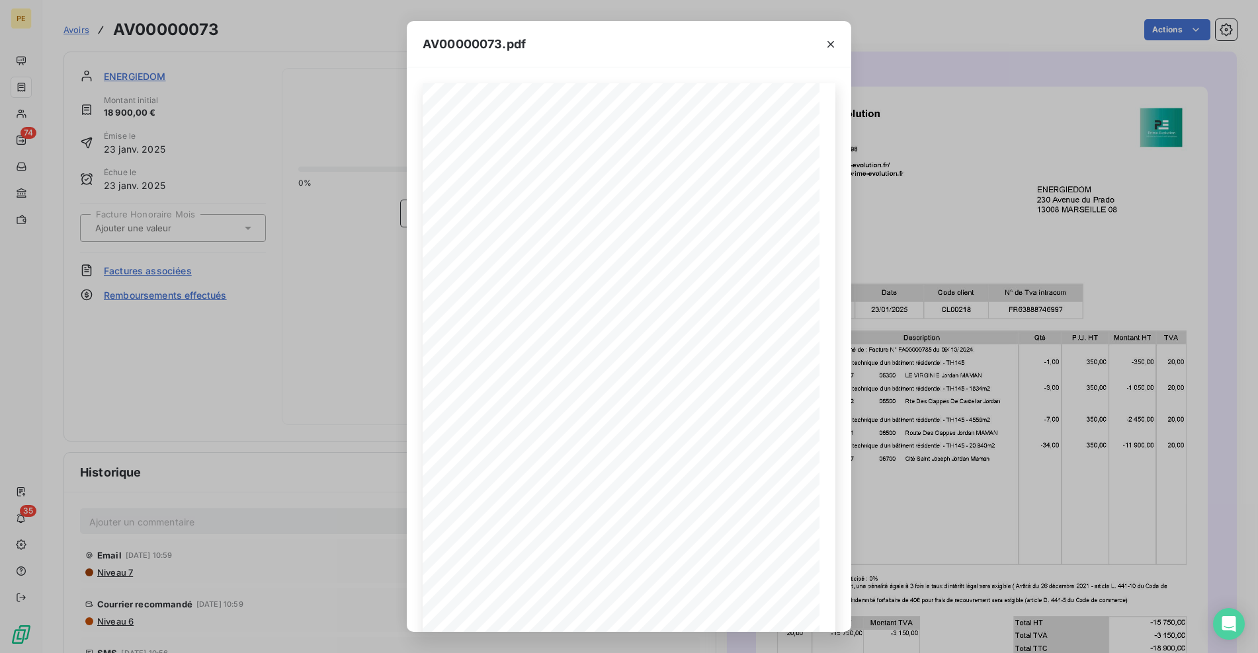
click at [367, 345] on div "AV00000073.pdf Siret : 91948939300026 - APE : 7112B 1 sur 1 ENERGIEDOM [STREET_…" at bounding box center [629, 326] width 1258 height 653
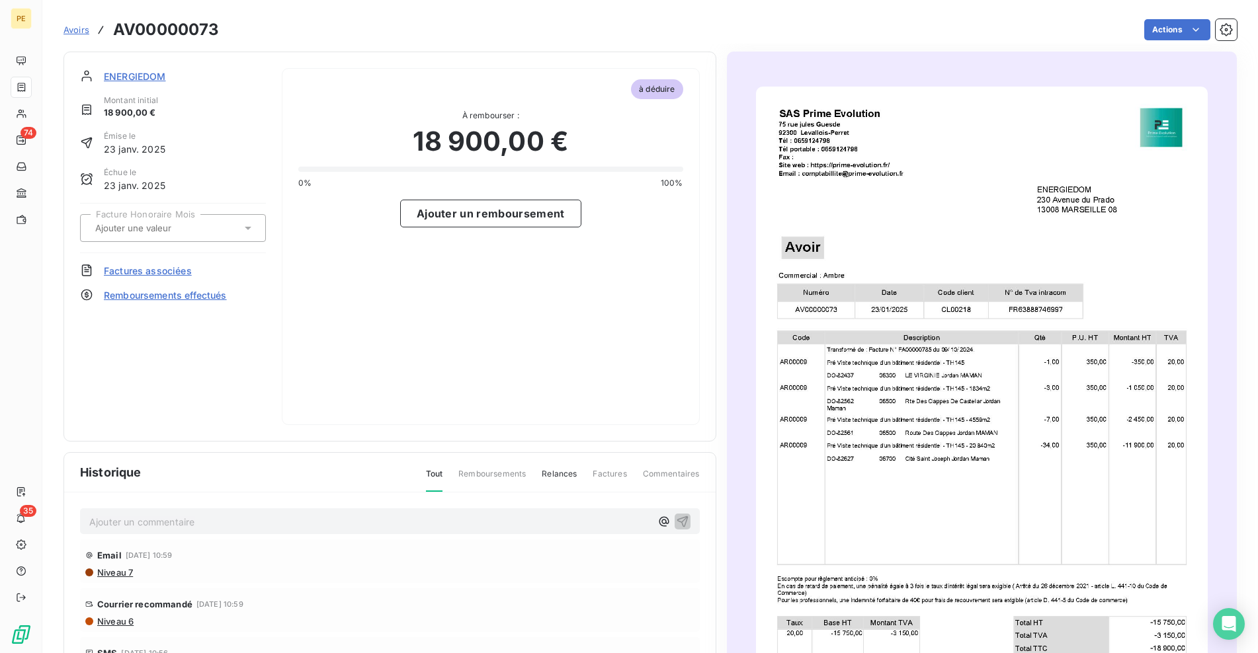
click at [132, 70] on span "ENERGIEDOM" at bounding box center [135, 76] width 62 height 14
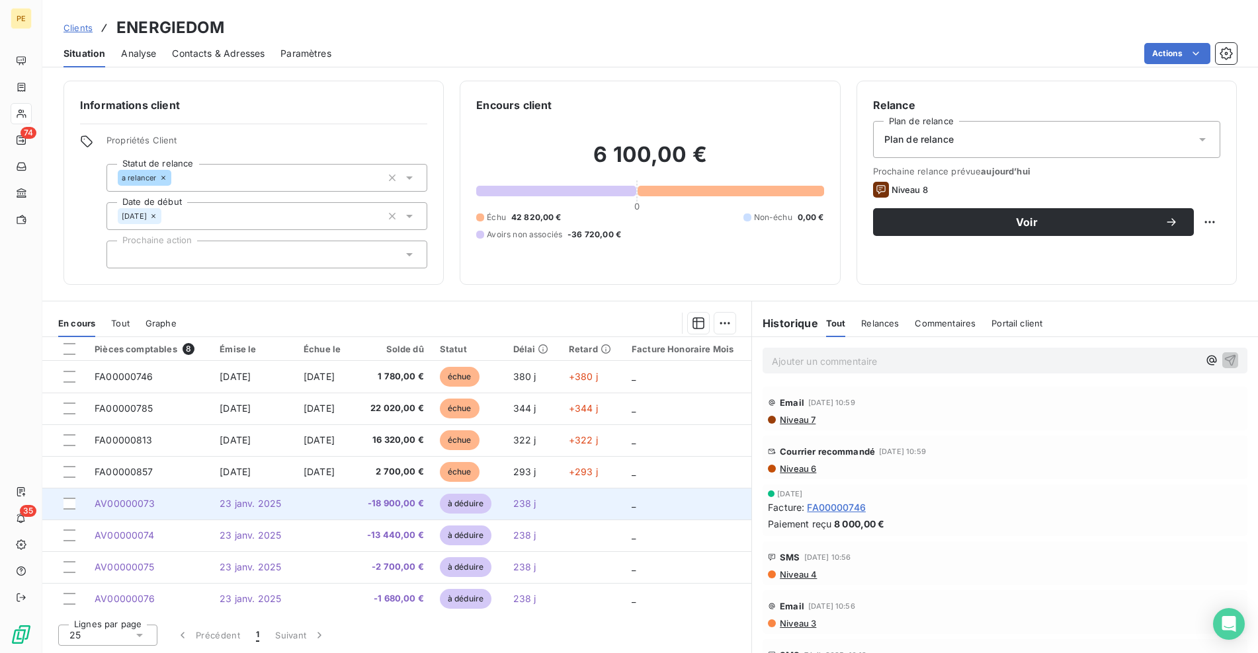
click at [297, 507] on td at bounding box center [325, 504] width 58 height 32
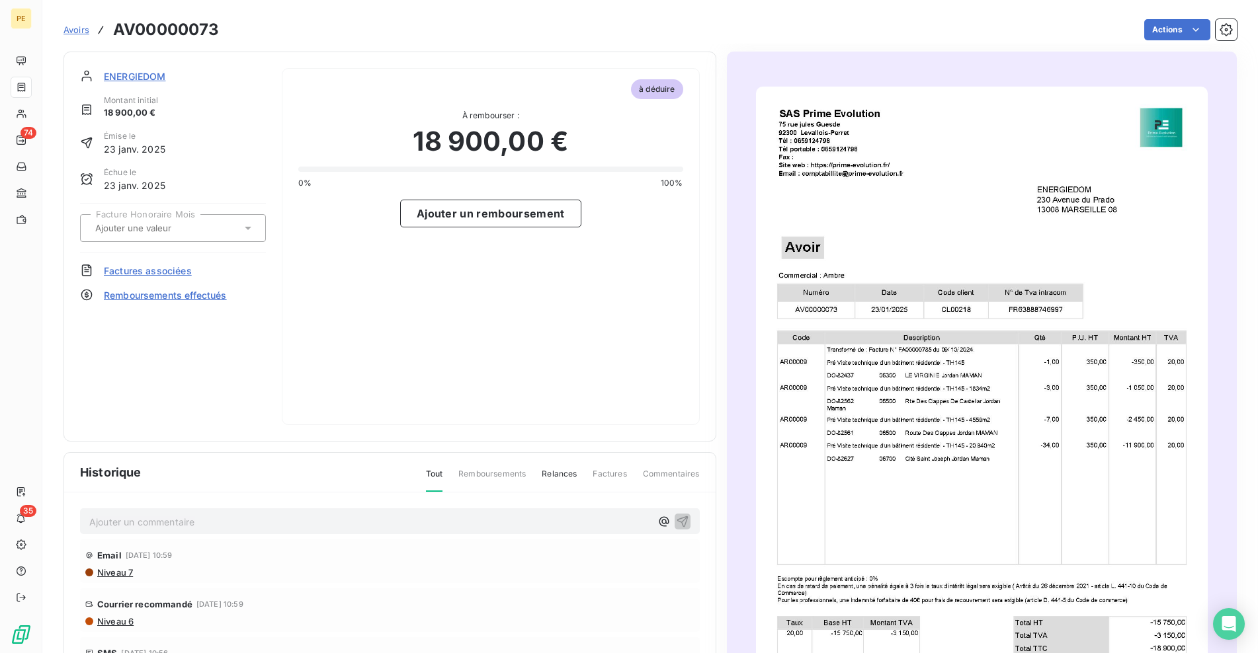
click at [854, 413] on img "button" at bounding box center [982, 406] width 452 height 638
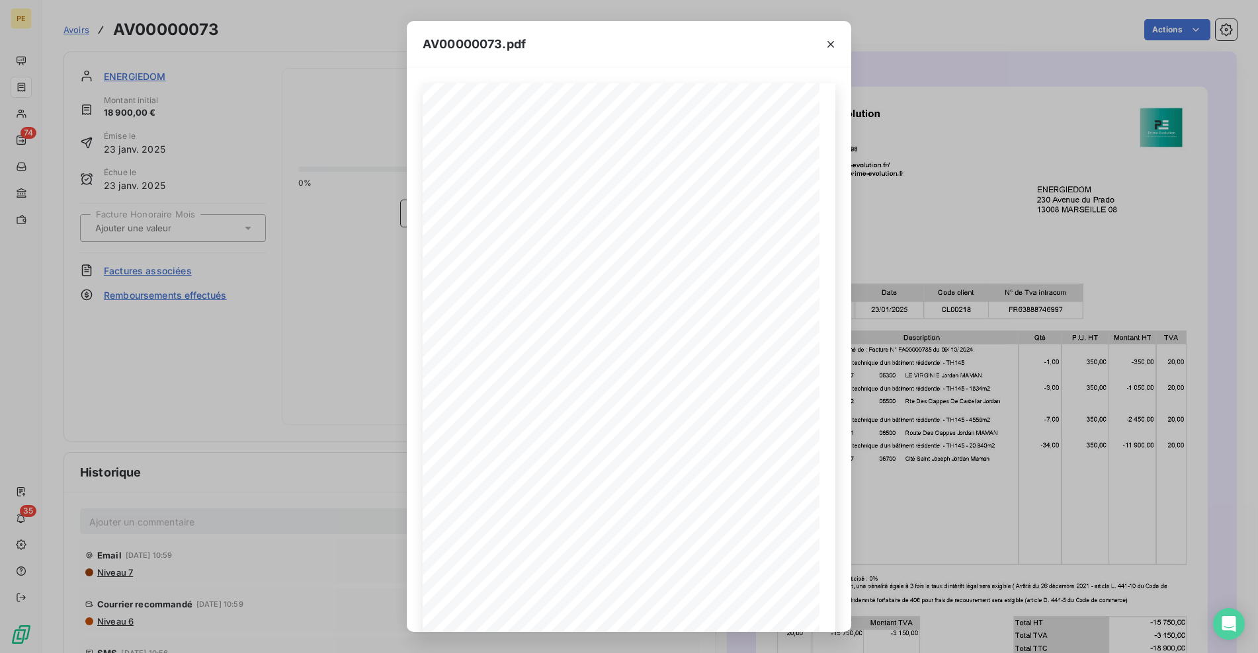
click at [331, 324] on div "AV00000073.pdf Siret : 91948939300026 - APE : 7112B 1 sur 1 ENERGIEDOM [STREET_…" at bounding box center [629, 326] width 1258 height 653
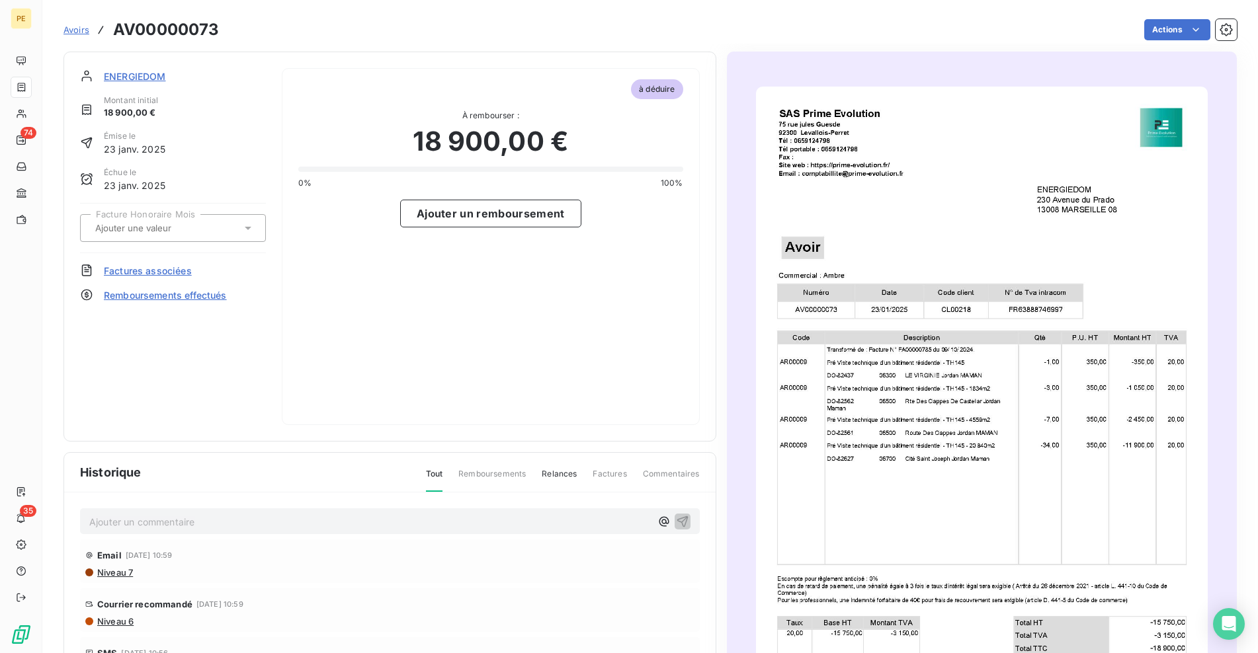
click at [148, 75] on span "ENERGIEDOM" at bounding box center [135, 76] width 62 height 14
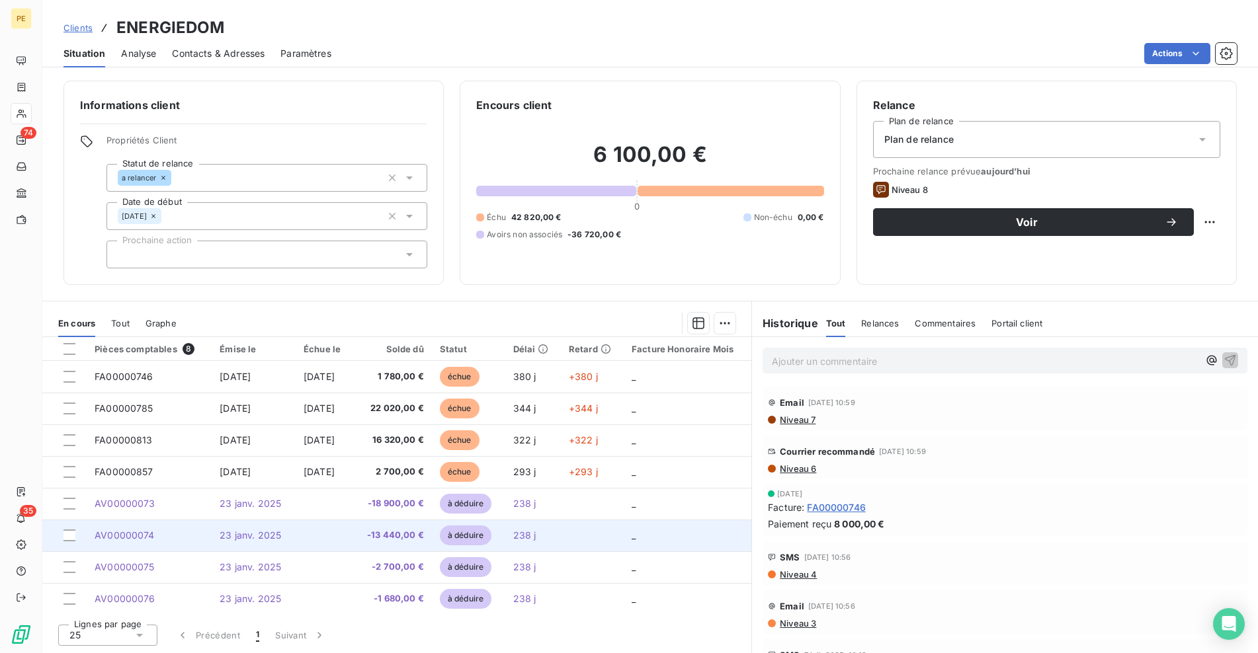
click at [253, 532] on span "23 janv. 2025" at bounding box center [251, 535] width 62 height 11
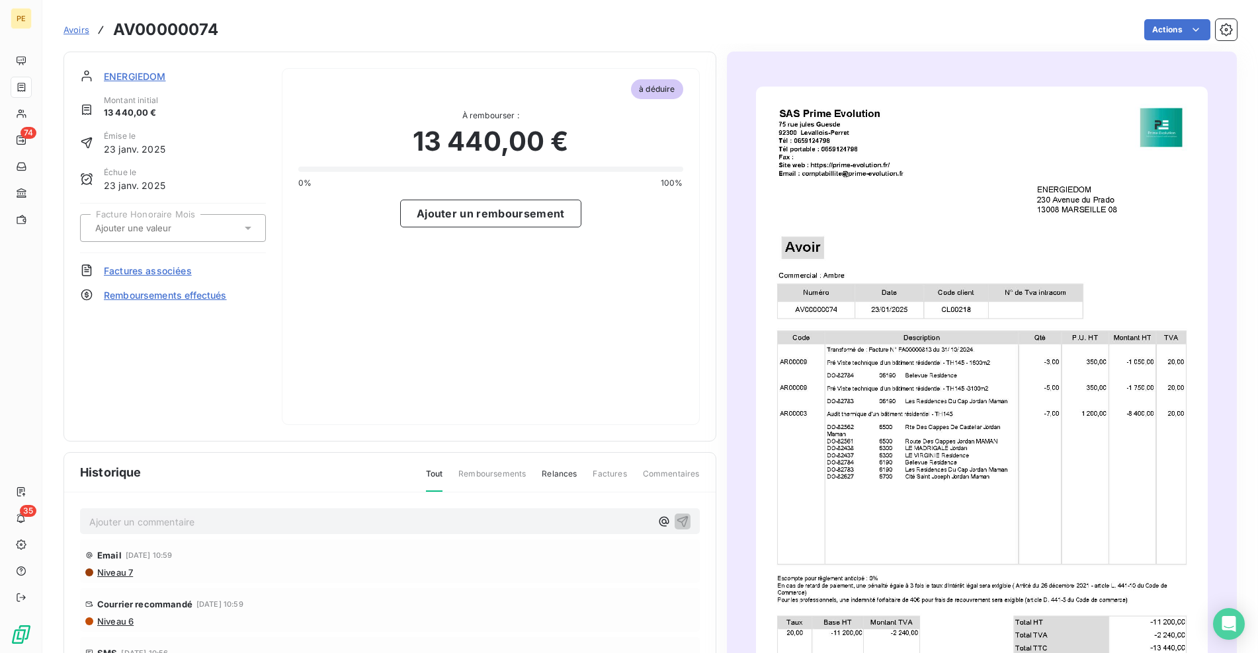
click at [859, 416] on img "button" at bounding box center [982, 406] width 452 height 638
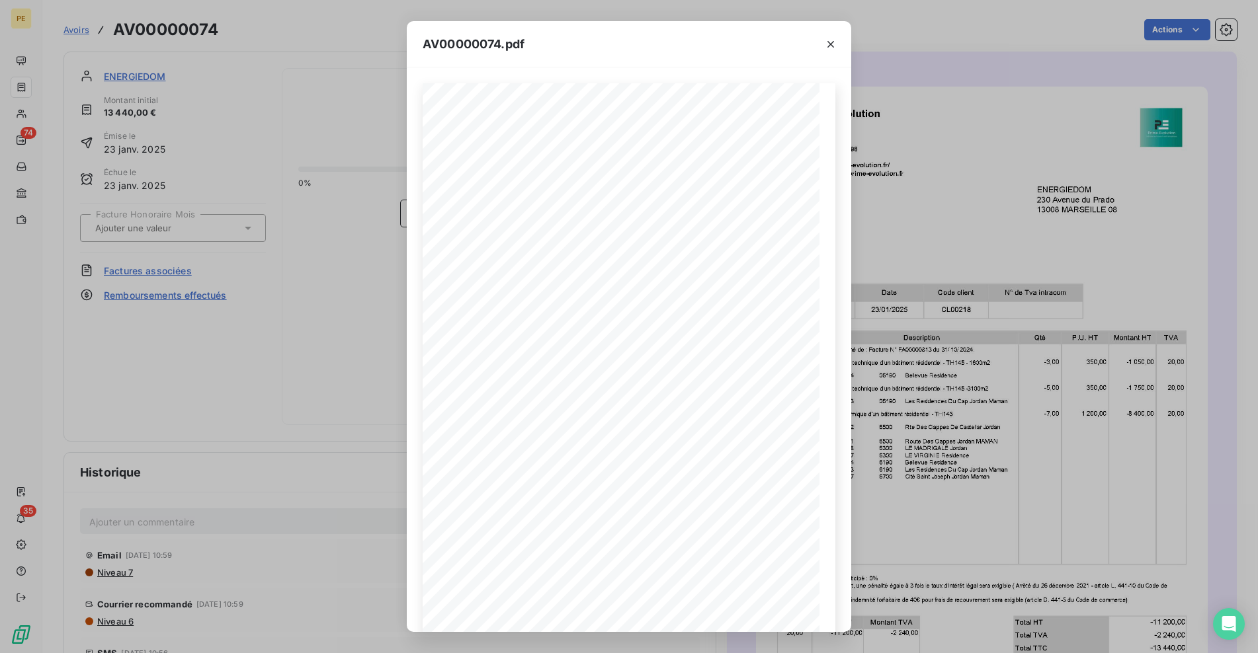
click at [364, 345] on div "AV00000074.pdf Siret : 91948939300026 - APE : 7112B 1 sur 1 ENERGIEDOM [STREET_…" at bounding box center [629, 326] width 1258 height 653
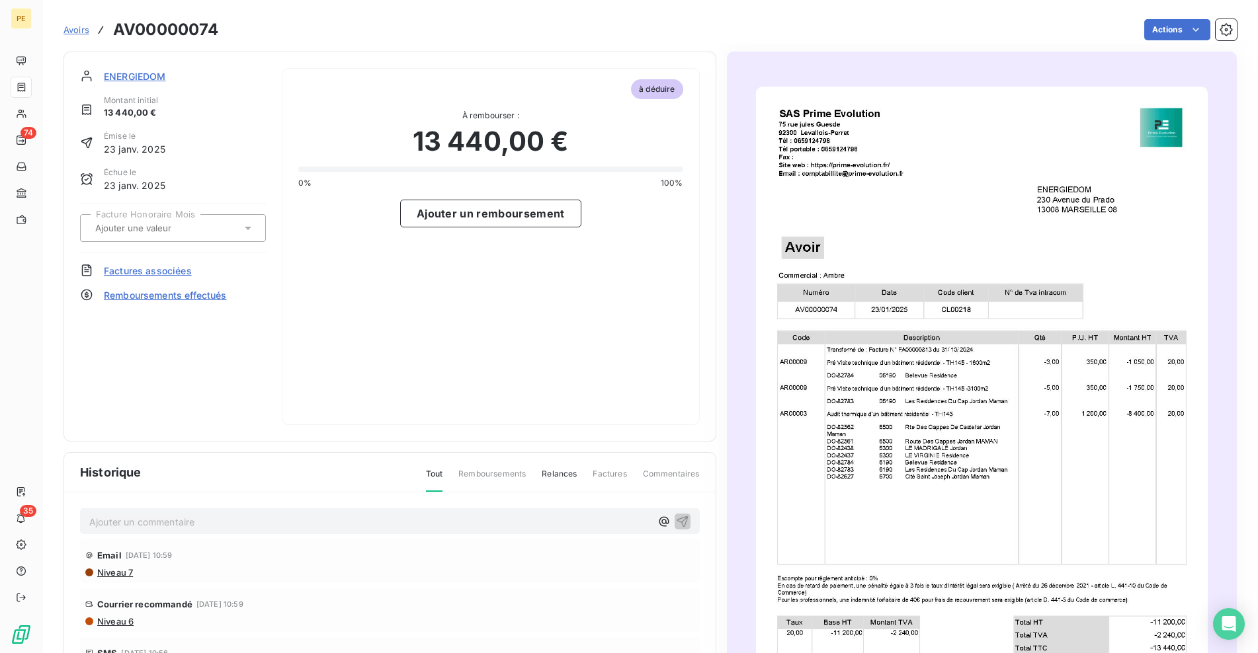
click at [155, 80] on span "ENERGIEDOM" at bounding box center [135, 76] width 62 height 14
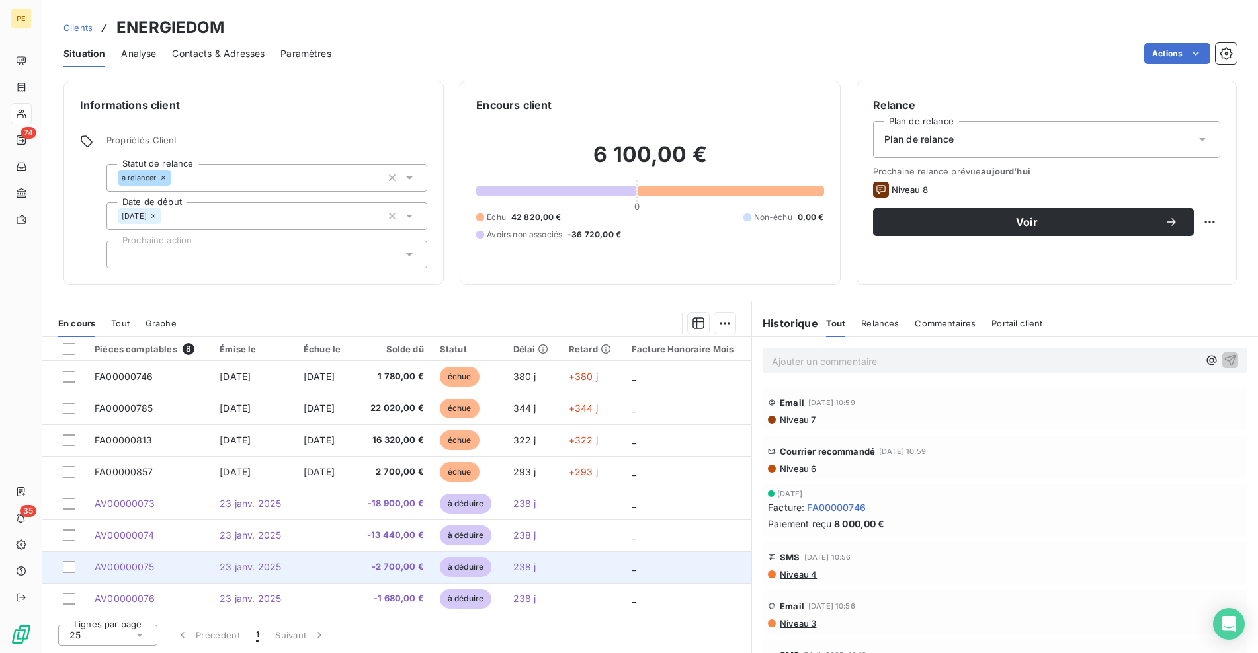
click at [276, 565] on td "23 janv. 2025" at bounding box center [254, 568] width 84 height 32
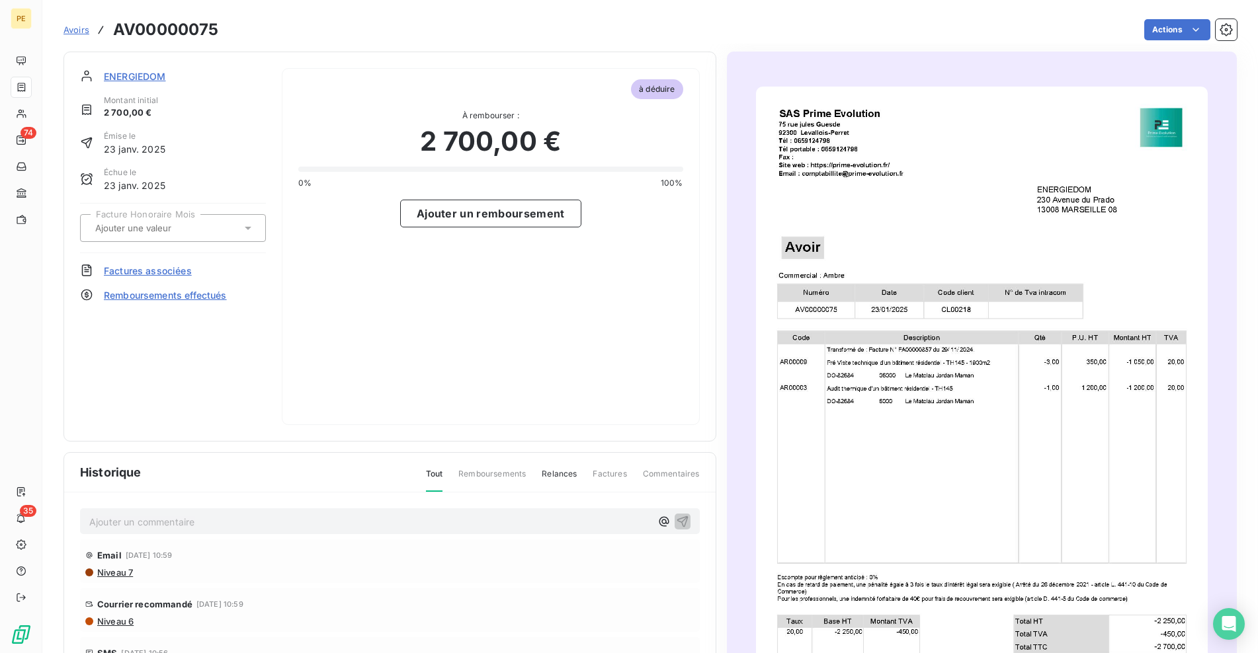
click at [898, 368] on img "button" at bounding box center [982, 406] width 452 height 638
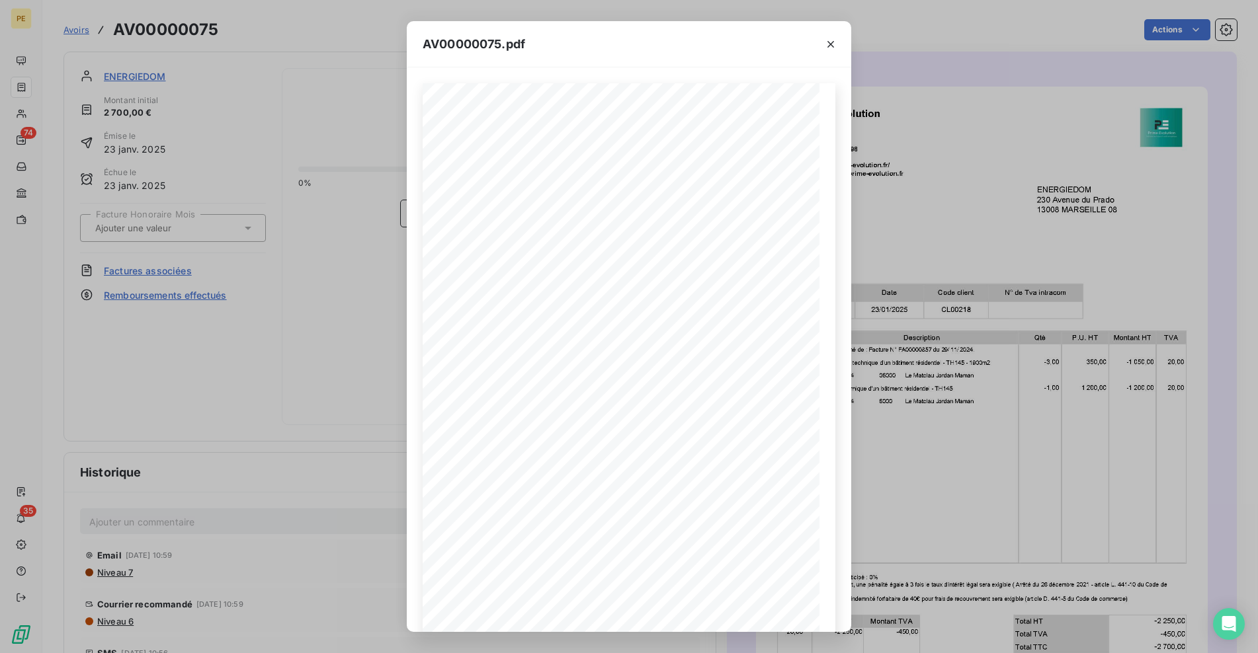
click at [346, 319] on div "AV00000075.pdf Siret : 91948939300026 - APE : 7112B 1 sur 1 ENERGIEDOM [STREET_…" at bounding box center [629, 326] width 1258 height 653
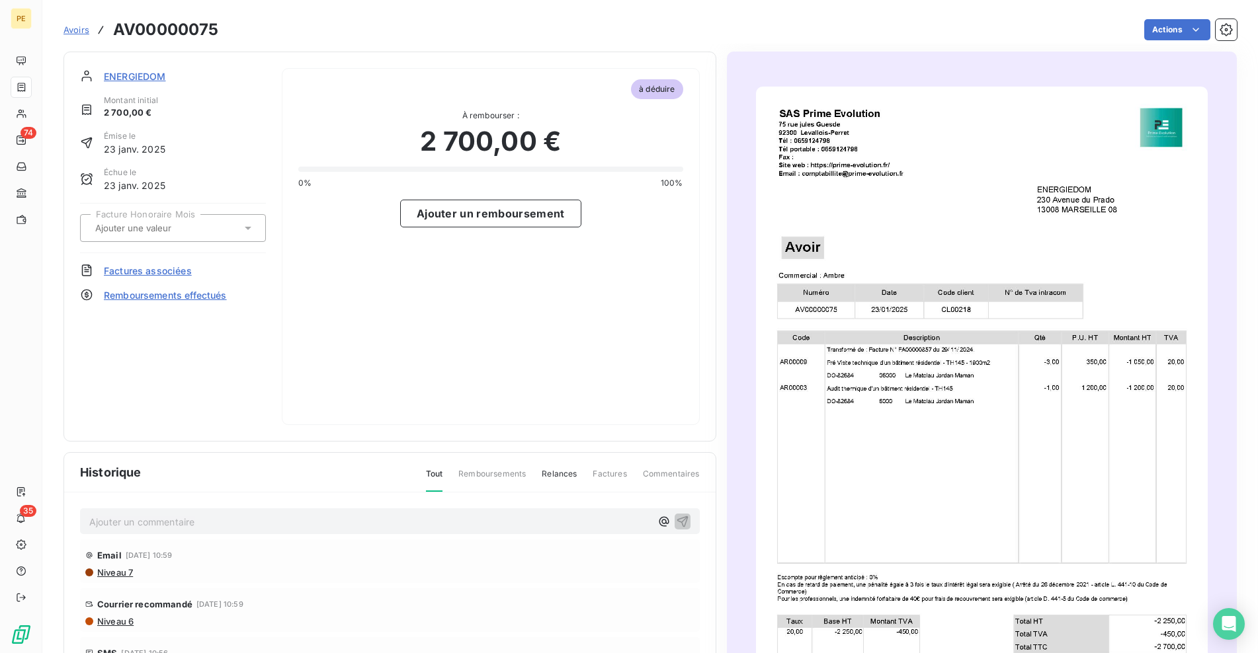
click at [346, 319] on div "AV00000075.pdf Siret : 91948939300026 - APE : 7112B 1 sur 1 ENERGIEDOM [STREET_…" at bounding box center [629, 326] width 1258 height 653
click at [155, 73] on span "ENERGIEDOM" at bounding box center [135, 76] width 62 height 14
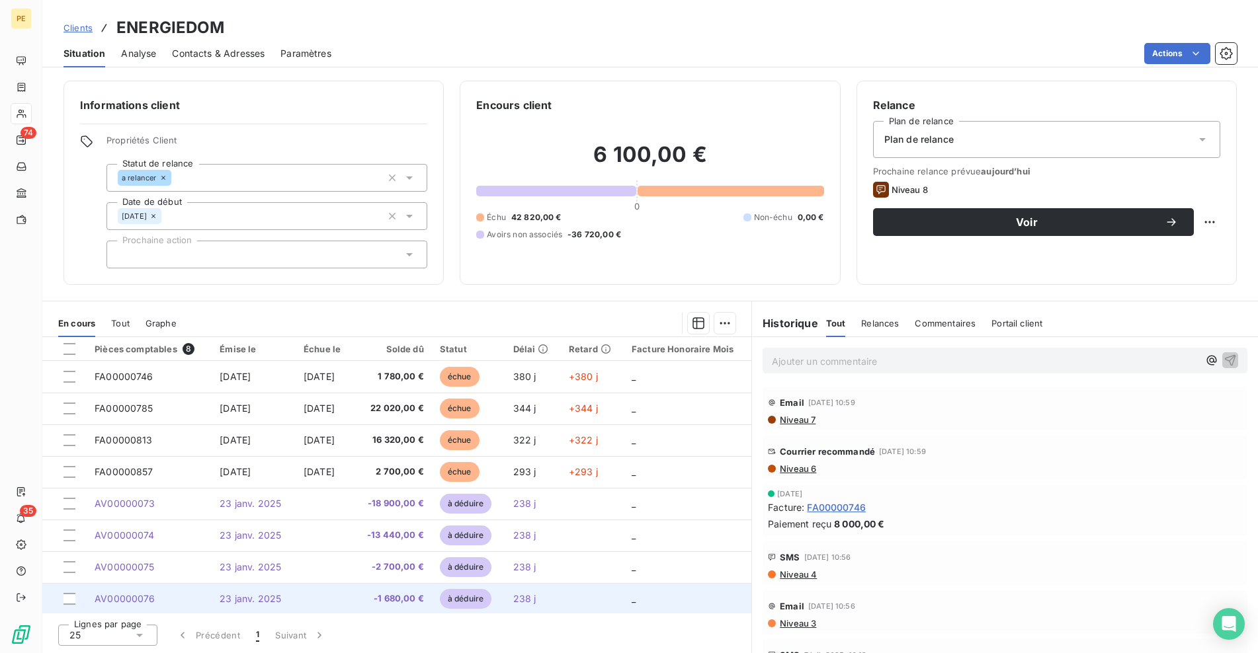
click at [222, 597] on span "23 janv. 2025" at bounding box center [251, 598] width 62 height 11
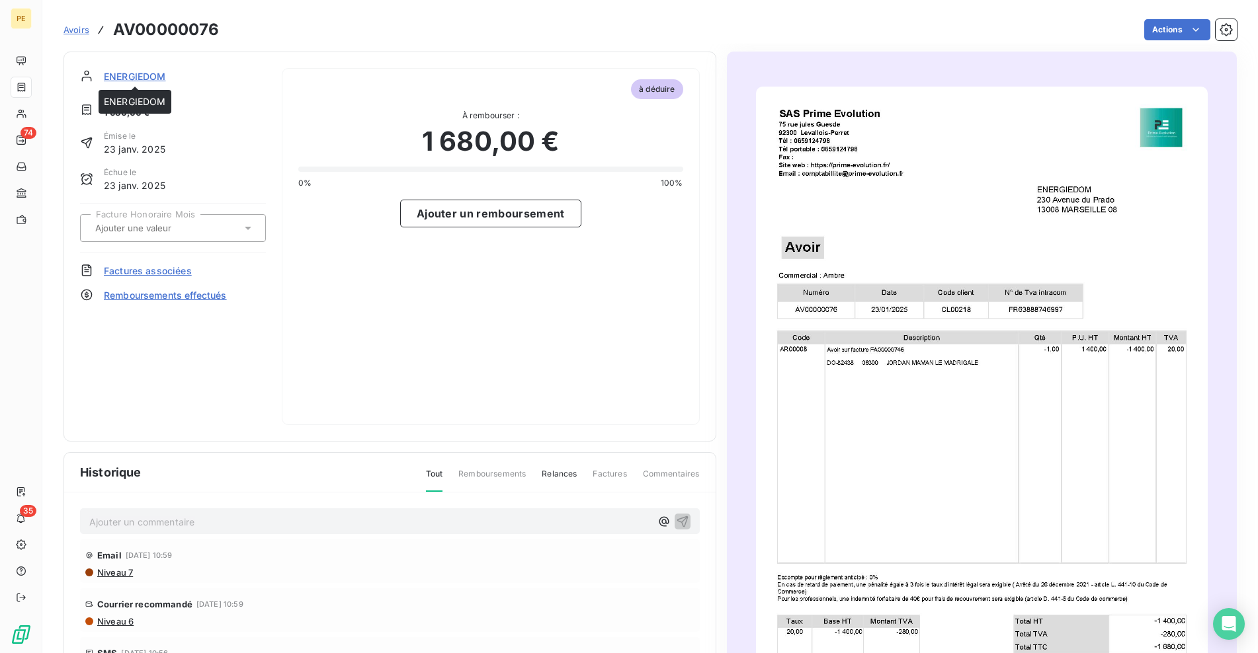
click at [144, 75] on span "ENERGIEDOM" at bounding box center [135, 76] width 62 height 14
